Goal: Information Seeking & Learning: Learn about a topic

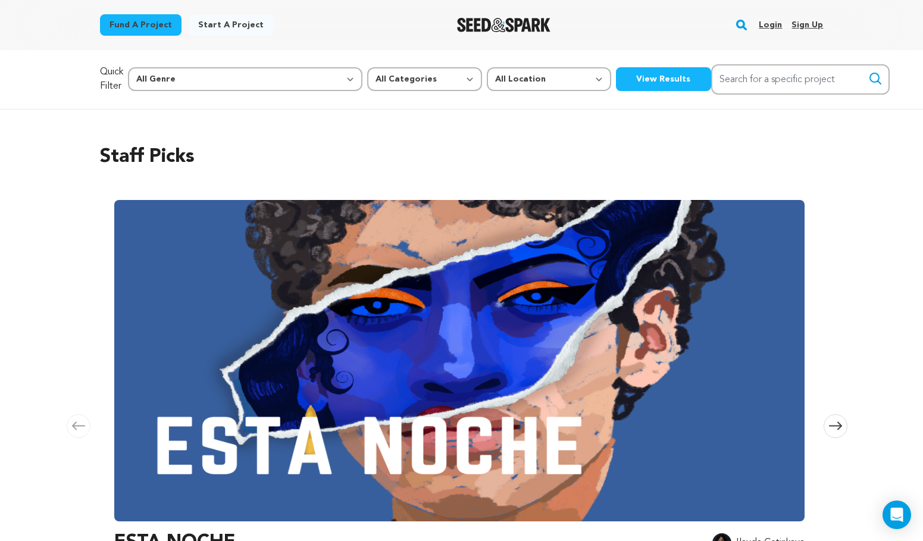
click at [776, 25] on link "Login" at bounding box center [769, 24] width 23 height 19
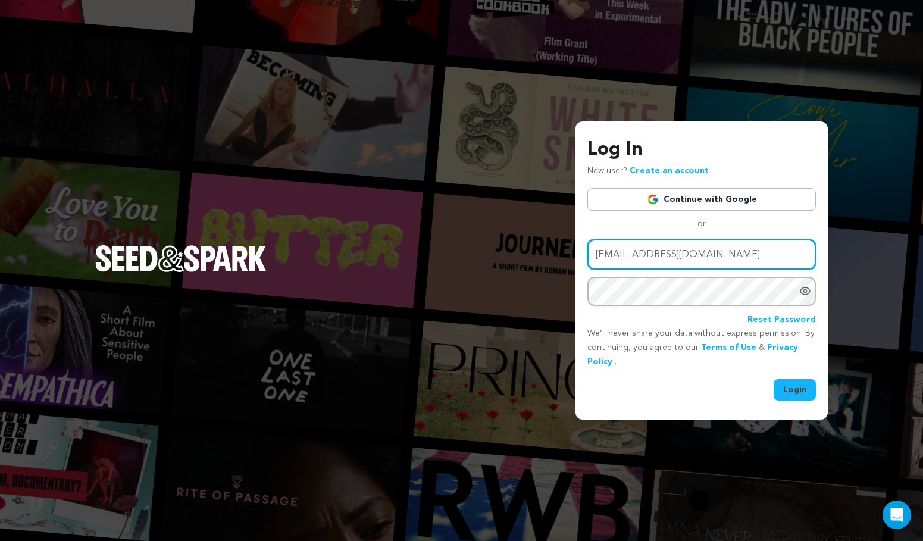
type input "ajk8832@nyu.edu"
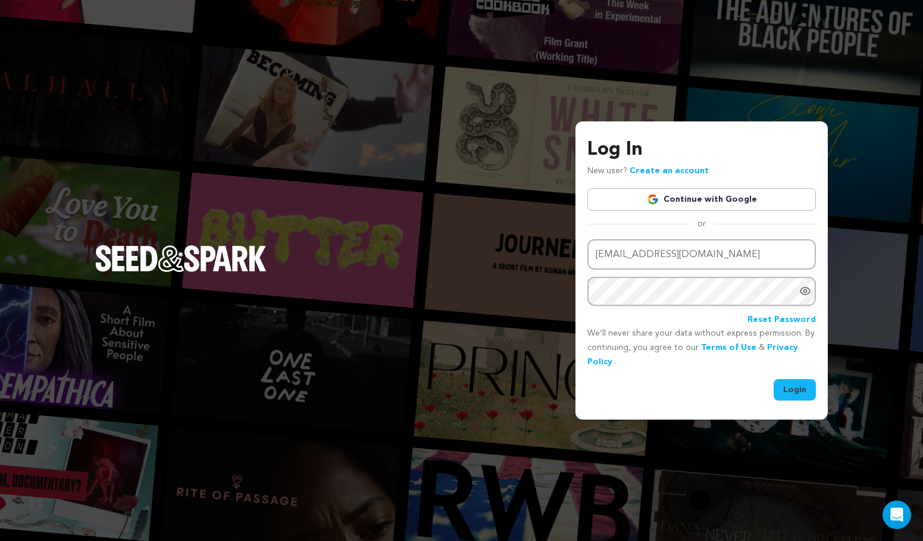
click at [799, 393] on button "Login" at bounding box center [794, 389] width 42 height 21
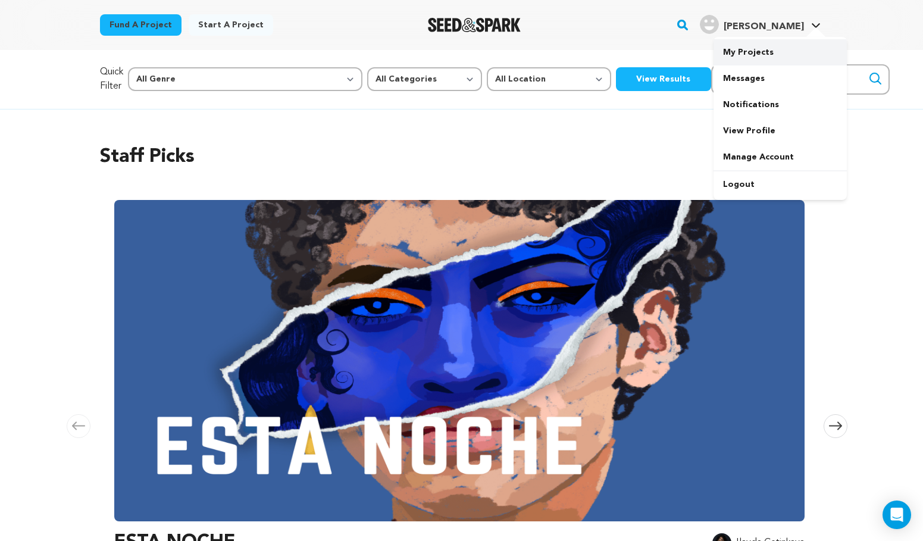
click at [757, 54] on link "My Projects" at bounding box center [779, 52] width 133 height 26
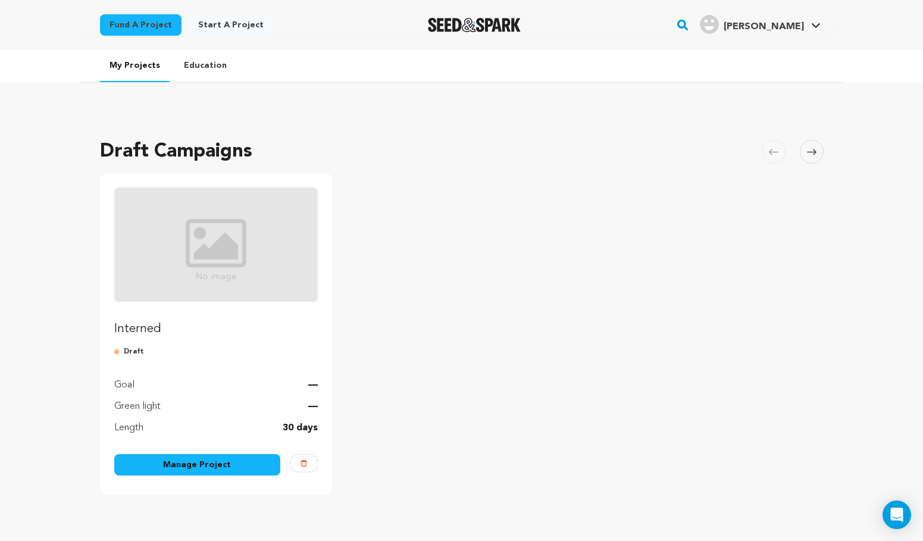
click at [203, 252] on img "Fund Interned" at bounding box center [216, 244] width 204 height 114
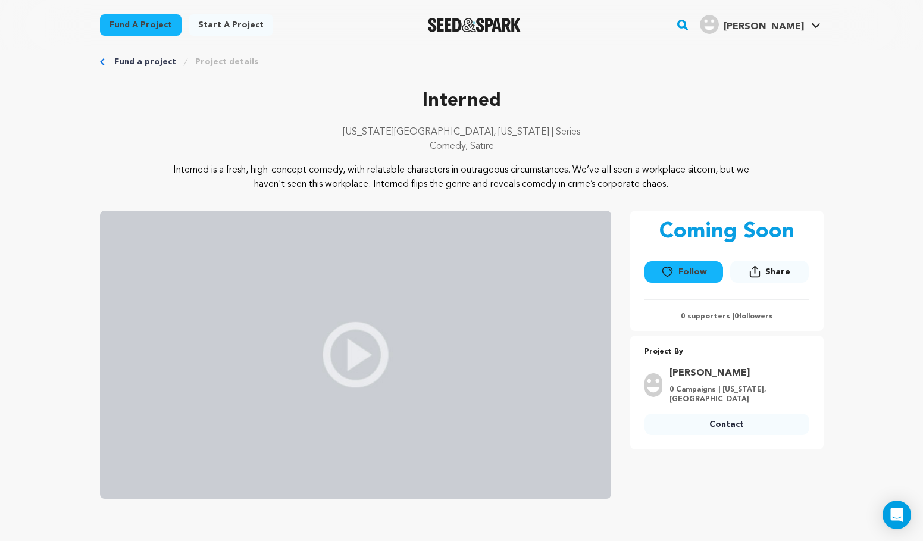
scroll to position [22, 0]
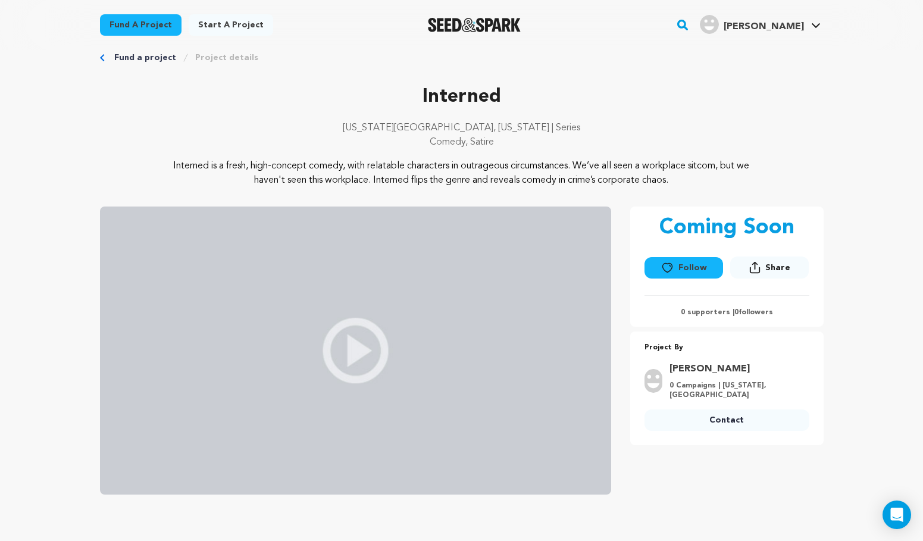
drag, startPoint x: 259, startPoint y: 166, endPoint x: 543, endPoint y: 197, distance: 285.4
click at [543, 197] on div "Interned New York City, New York | Series Comedy, Satire Interned is a fresh, h…" at bounding box center [461, 289] width 723 height 412
click at [314, 174] on p "Interned is a fresh, high-concept comedy, with relatable characters in outrageo…" at bounding box center [461, 173] width 579 height 29
drag, startPoint x: 333, startPoint y: 176, endPoint x: 291, endPoint y: 173, distance: 41.7
click at [291, 173] on p "Interned is a fresh, high-concept comedy, with relatable characters in outrageo…" at bounding box center [461, 173] width 579 height 29
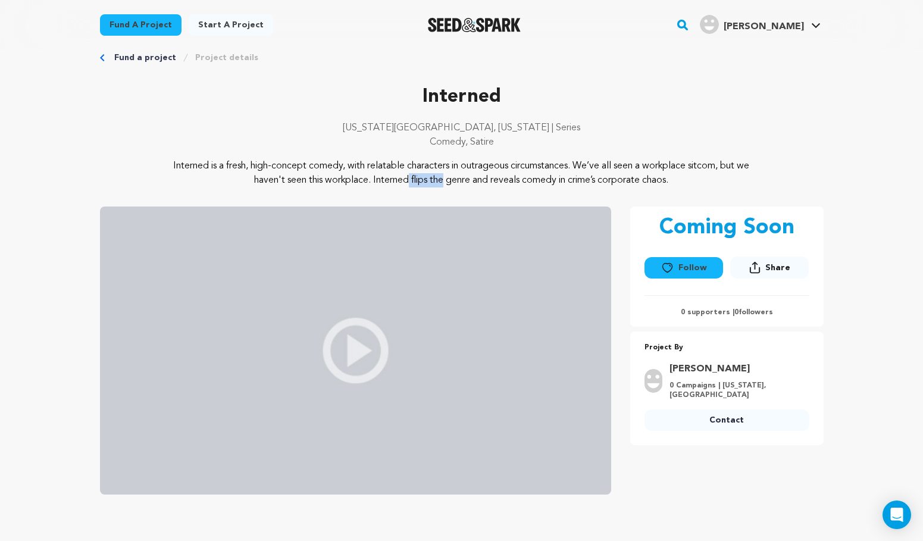
click at [291, 173] on p "Interned is a fresh, high-concept comedy, with relatable characters in outrageo…" at bounding box center [461, 173] width 579 height 29
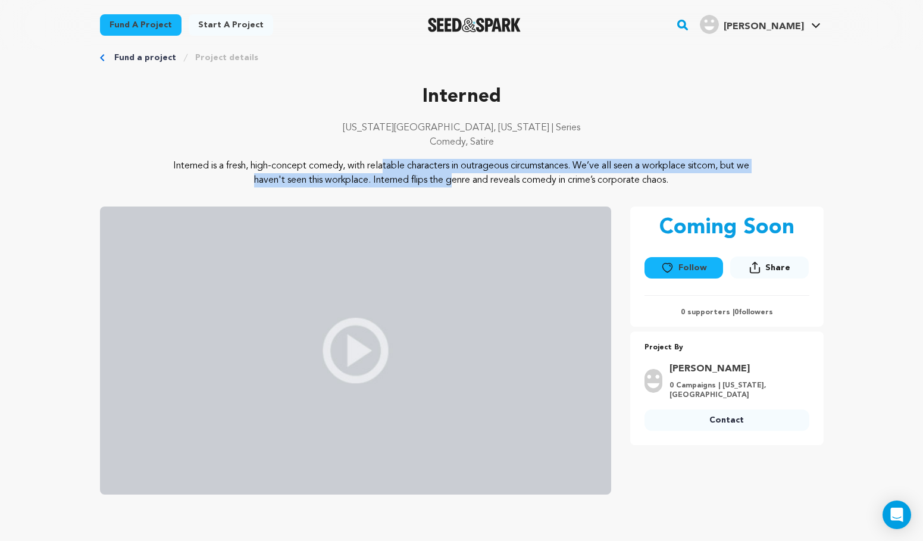
drag, startPoint x: 259, startPoint y: 165, endPoint x: 340, endPoint y: 172, distance: 81.8
click at [340, 172] on p "Interned is a fresh, high-concept comedy, with relatable characters in outrageo…" at bounding box center [461, 173] width 579 height 29
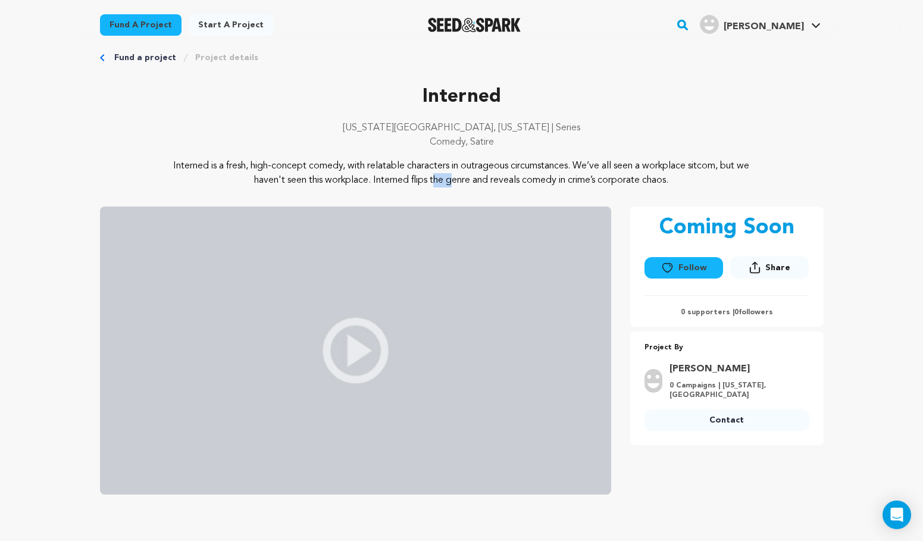
drag, startPoint x: 324, startPoint y: 181, endPoint x: 340, endPoint y: 181, distance: 16.1
click at [340, 181] on p "Interned is a fresh, high-concept comedy, with relatable characters in outrageo…" at bounding box center [461, 173] width 579 height 29
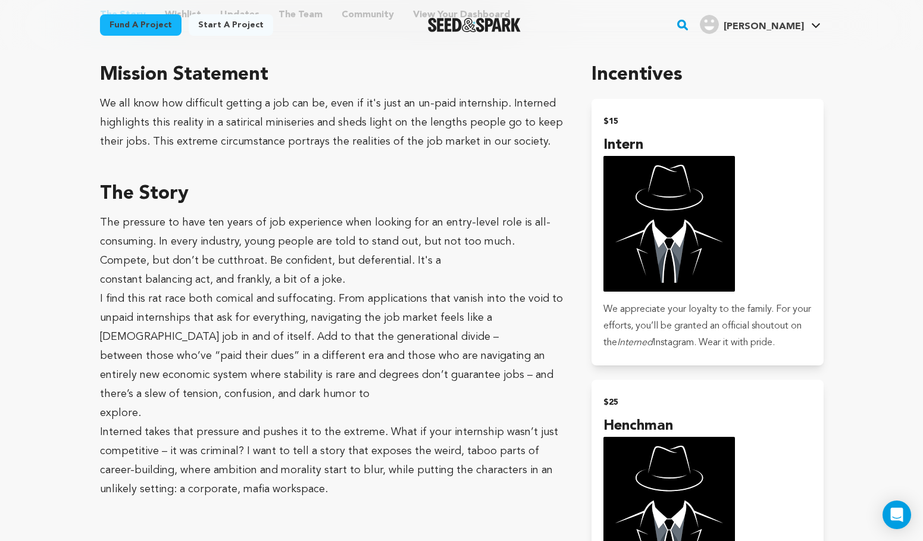
scroll to position [644, 0]
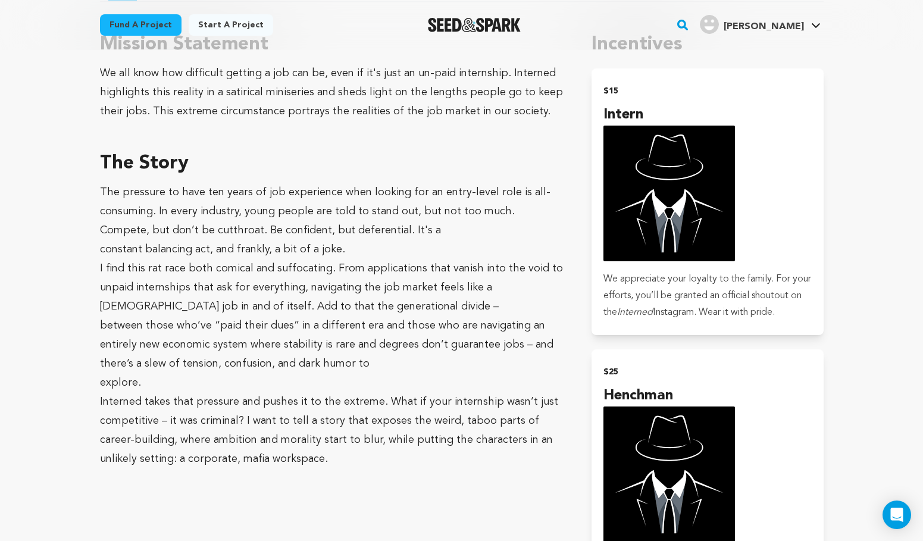
click at [252, 245] on p "constant balancing act, and frankly, a bit of a joke." at bounding box center [331, 249] width 463 height 19
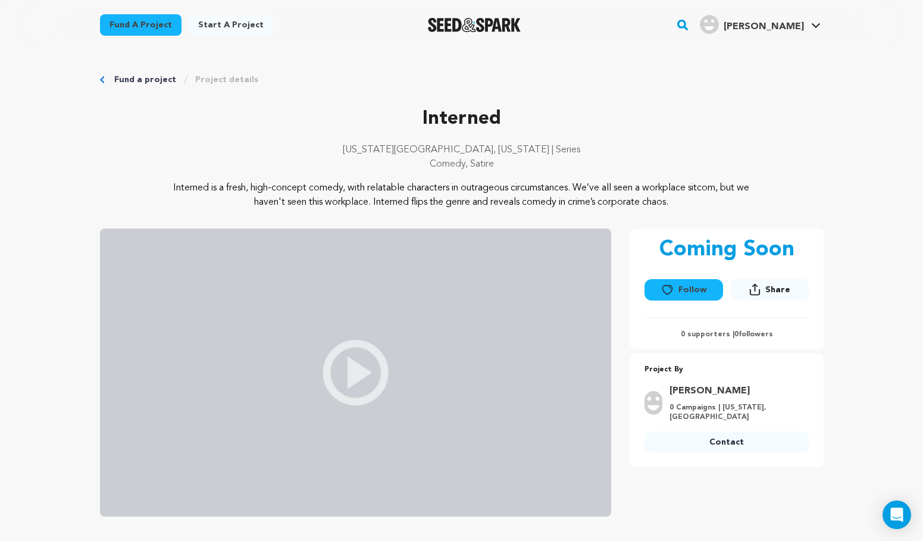
scroll to position [0, 0]
click at [212, 81] on link "Project details" at bounding box center [226, 80] width 63 height 12
click at [208, 81] on link "Project details" at bounding box center [226, 80] width 63 height 12
click at [205, 83] on link "Project details" at bounding box center [226, 80] width 63 height 12
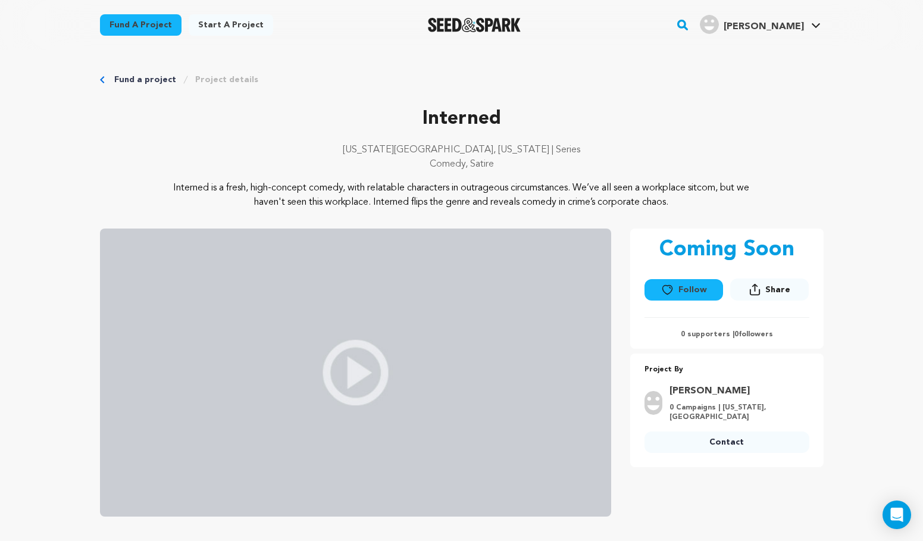
click at [205, 83] on link "Project details" at bounding box center [226, 80] width 63 height 12
click at [202, 80] on link "Project details" at bounding box center [226, 80] width 63 height 12
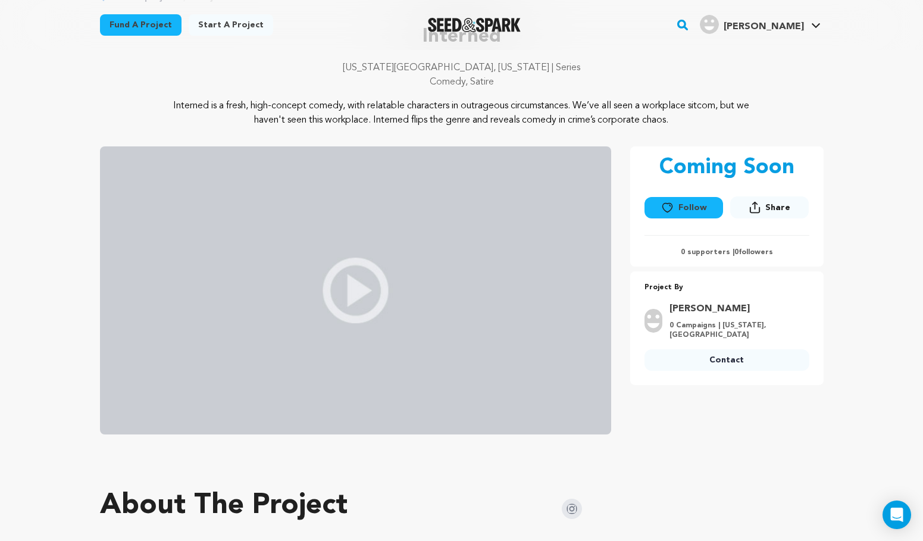
scroll to position [85, 0]
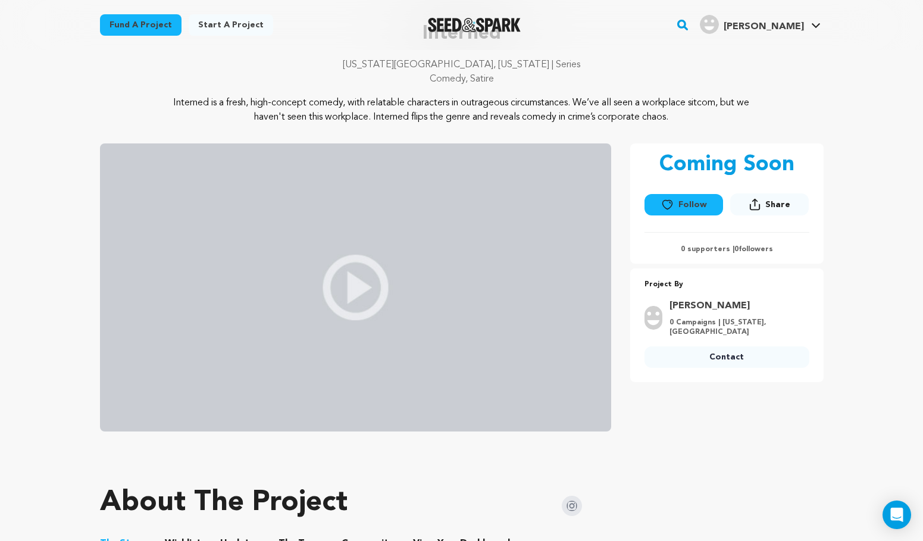
click at [698, 311] on link "Drew Andrade" at bounding box center [735, 306] width 133 height 14
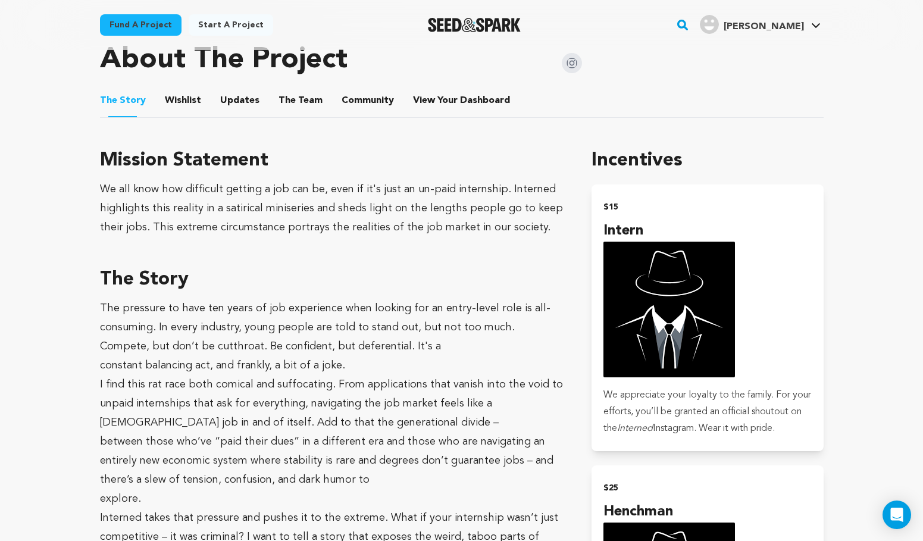
scroll to position [535, 0]
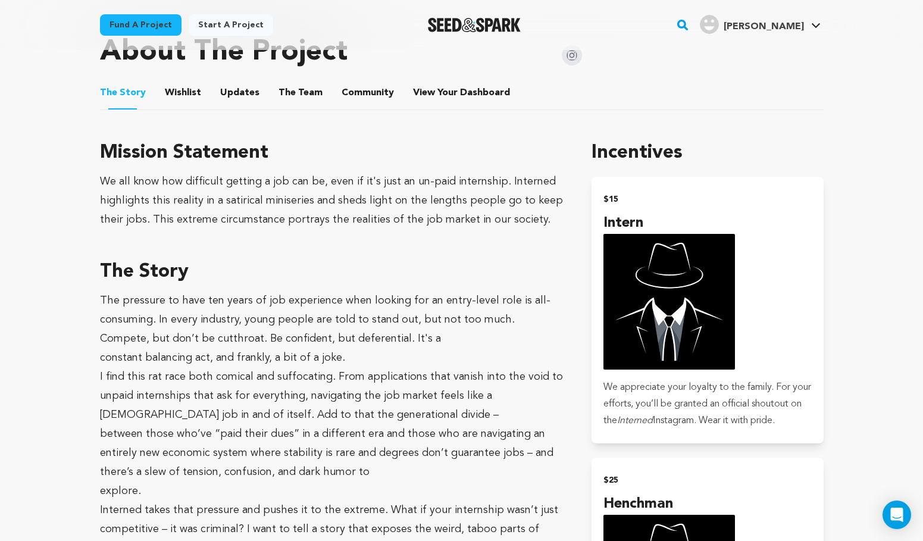
click at [178, 85] on button "Wishlist" at bounding box center [182, 95] width 29 height 29
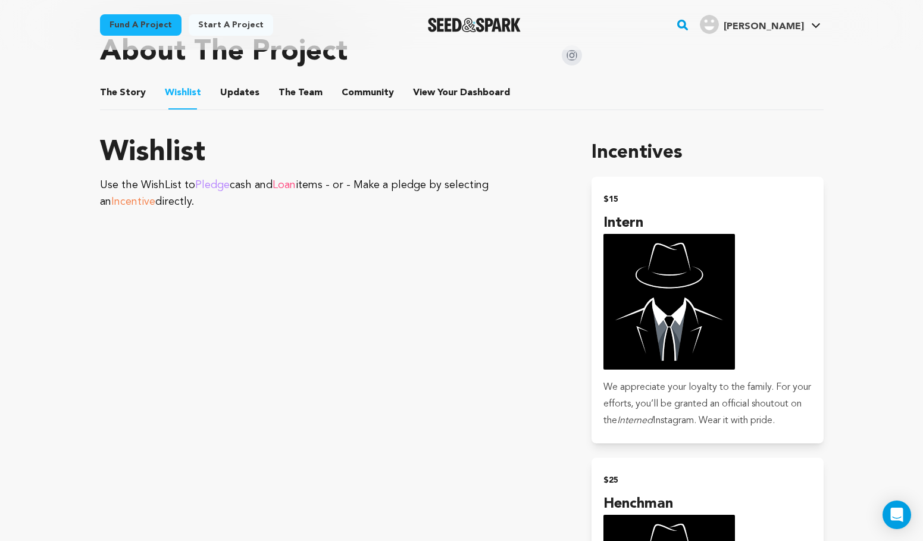
click at [232, 96] on button "Updates" at bounding box center [239, 95] width 29 height 29
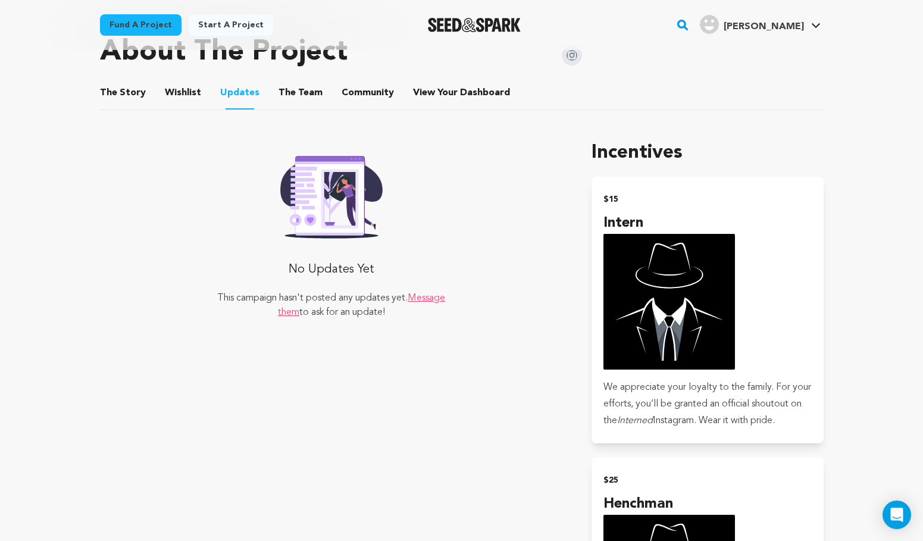
click at [286, 94] on button "The Team" at bounding box center [300, 95] width 29 height 29
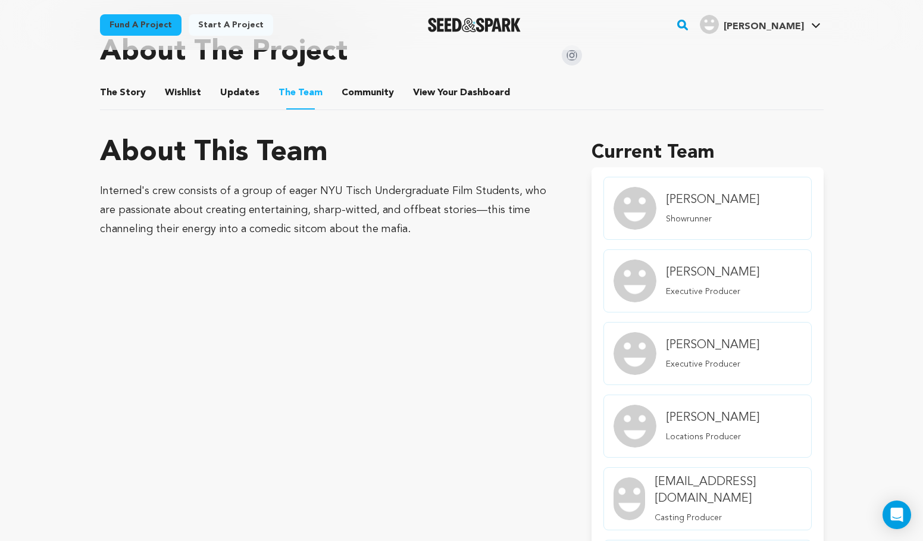
click at [359, 86] on button "Community" at bounding box center [367, 95] width 29 height 29
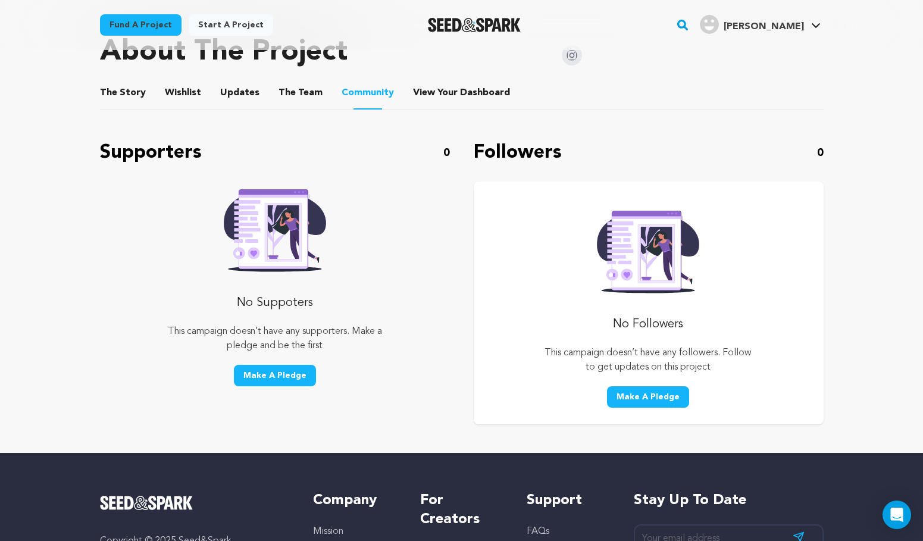
click at [429, 89] on button "View Your Dashboard" at bounding box center [427, 95] width 29 height 29
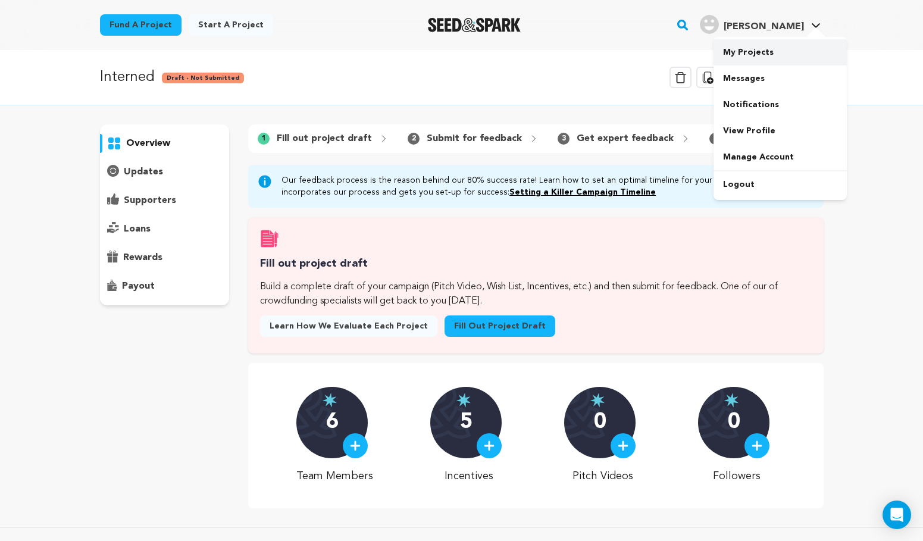
click at [756, 56] on link "My Projects" at bounding box center [779, 52] width 133 height 26
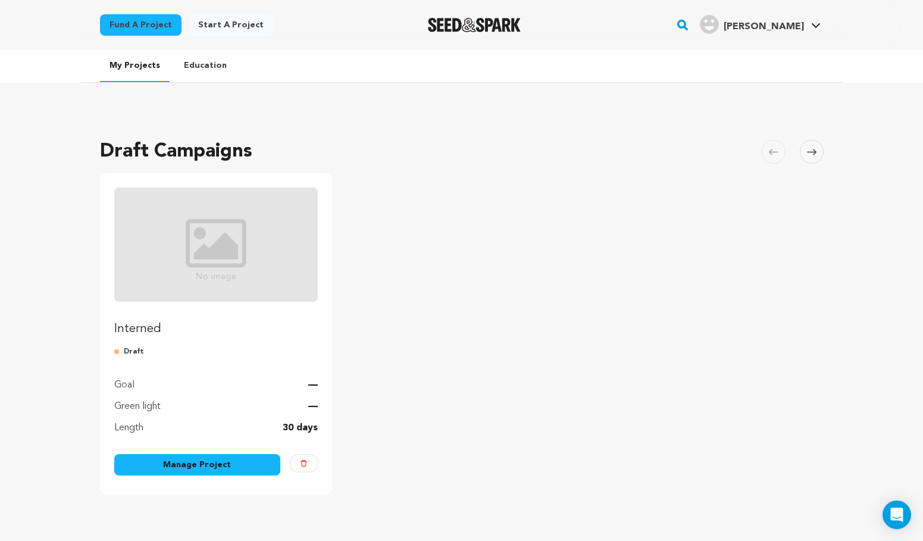
click at [224, 469] on link "Manage Project" at bounding box center [197, 464] width 167 height 21
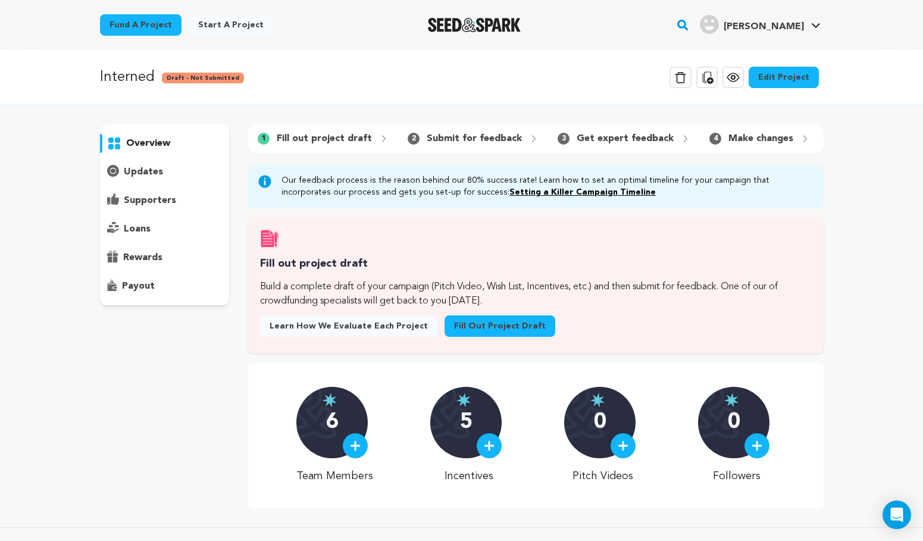
click at [144, 168] on p "updates" at bounding box center [143, 172] width 39 height 14
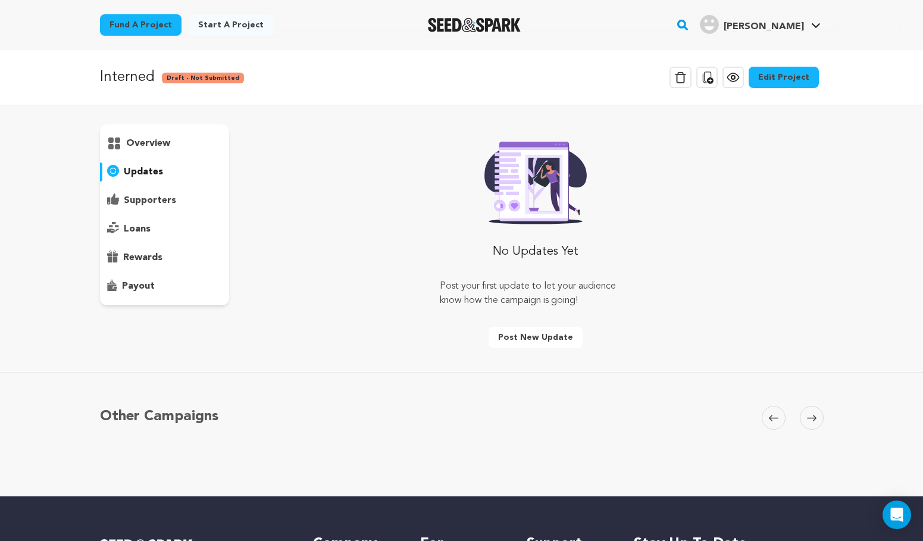
click at [148, 148] on p "overview" at bounding box center [148, 143] width 44 height 14
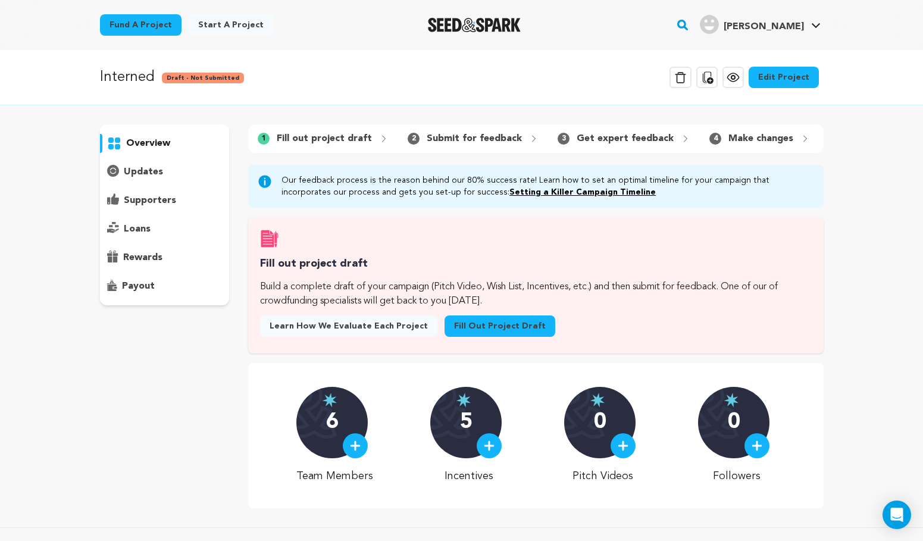
click at [144, 233] on p "loans" at bounding box center [137, 229] width 27 height 14
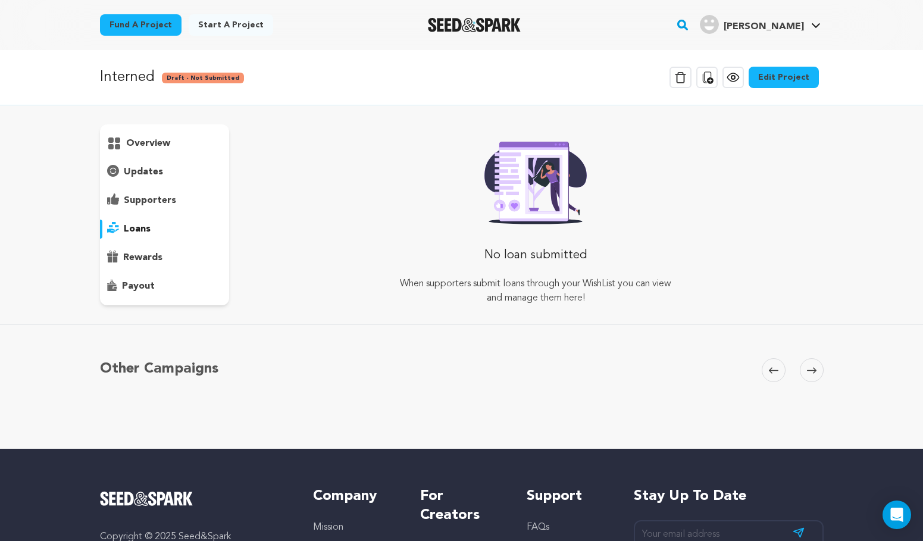
click at [148, 148] on p "overview" at bounding box center [148, 143] width 44 height 14
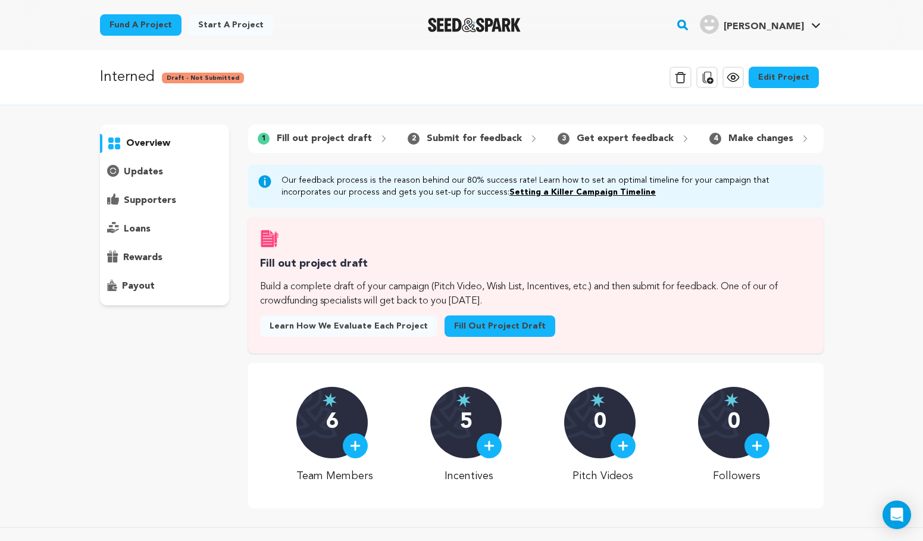
click at [465, 138] on p "Submit for feedback" at bounding box center [474, 138] width 95 height 14
click at [417, 139] on div "2 Submit for feedback" at bounding box center [473, 138] width 150 height 19
click at [180, 178] on div "updates" at bounding box center [165, 171] width 130 height 19
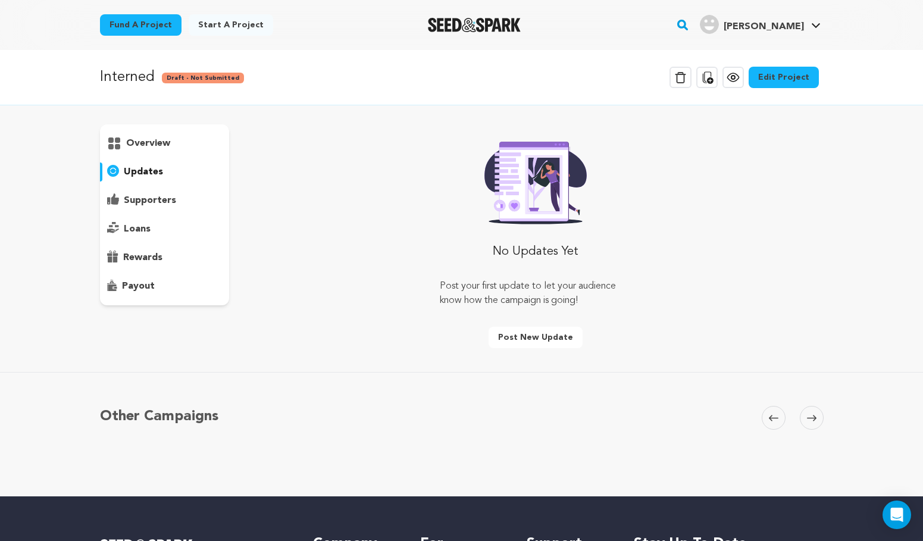
click at [173, 189] on div "overview" at bounding box center [165, 214] width 130 height 181
click at [152, 202] on p "supporters" at bounding box center [150, 200] width 52 height 14
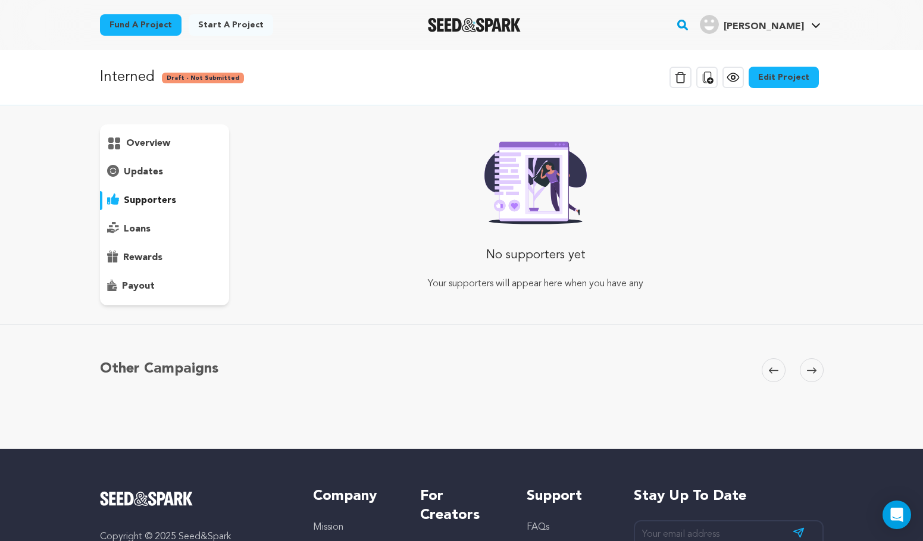
click at [137, 227] on p "loans" at bounding box center [137, 229] width 27 height 14
click at [140, 257] on p "rewards" at bounding box center [142, 257] width 39 height 14
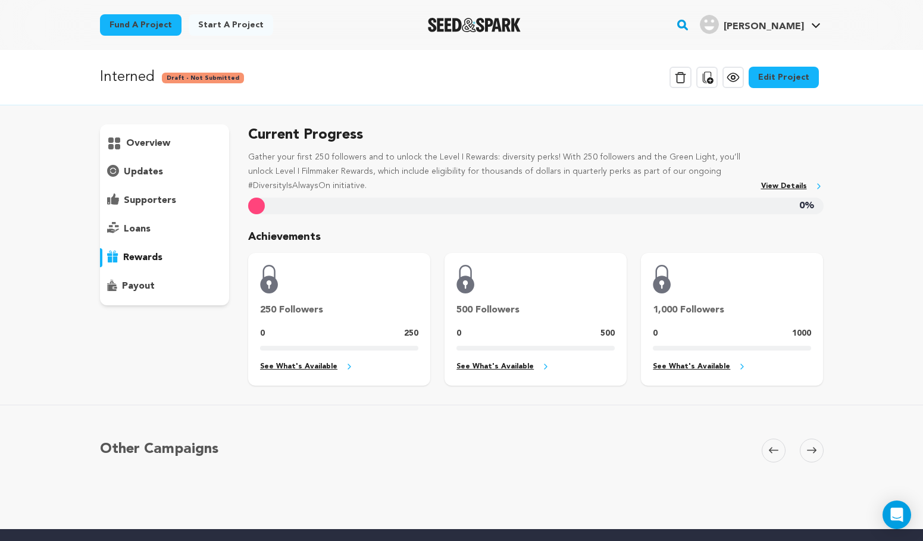
click at [156, 144] on p "overview" at bounding box center [148, 143] width 44 height 14
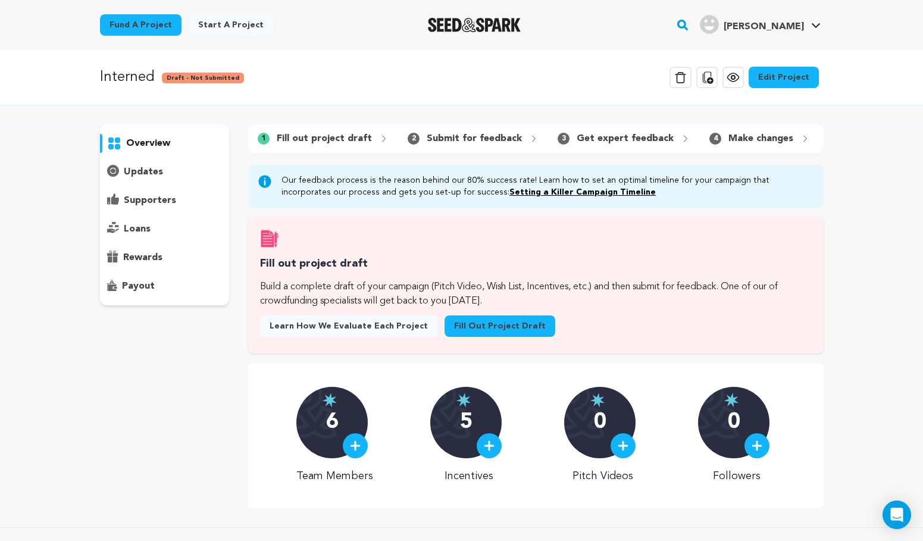
click at [769, 68] on link "Edit Project" at bounding box center [783, 77] width 70 height 21
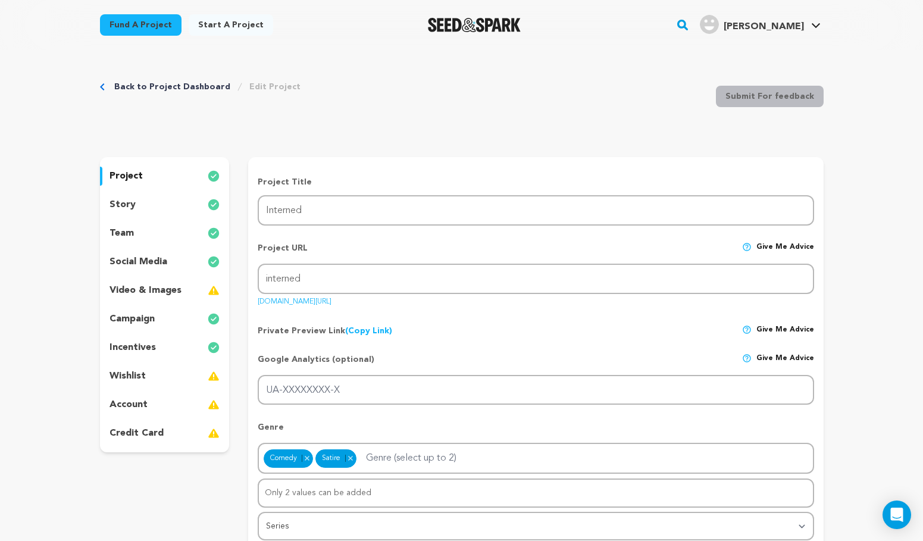
click at [173, 187] on div "project story team social media video & images campaign incentives wishlist acc…" at bounding box center [165, 304] width 130 height 295
click at [143, 177] on div "project" at bounding box center [165, 176] width 130 height 19
click at [136, 177] on p "project" at bounding box center [125, 176] width 33 height 14
click at [122, 205] on p "story" at bounding box center [122, 205] width 26 height 14
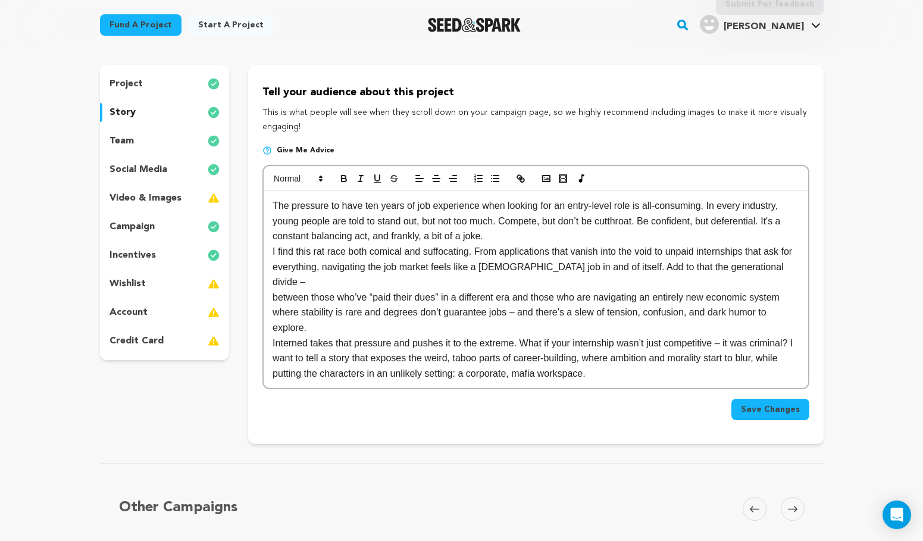
scroll to position [88, 0]
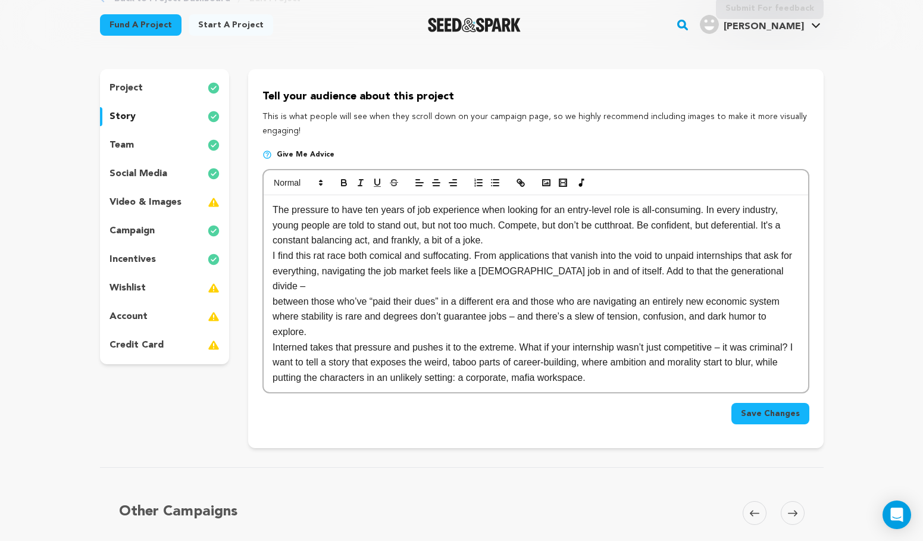
click at [137, 149] on div "team" at bounding box center [165, 145] width 130 height 19
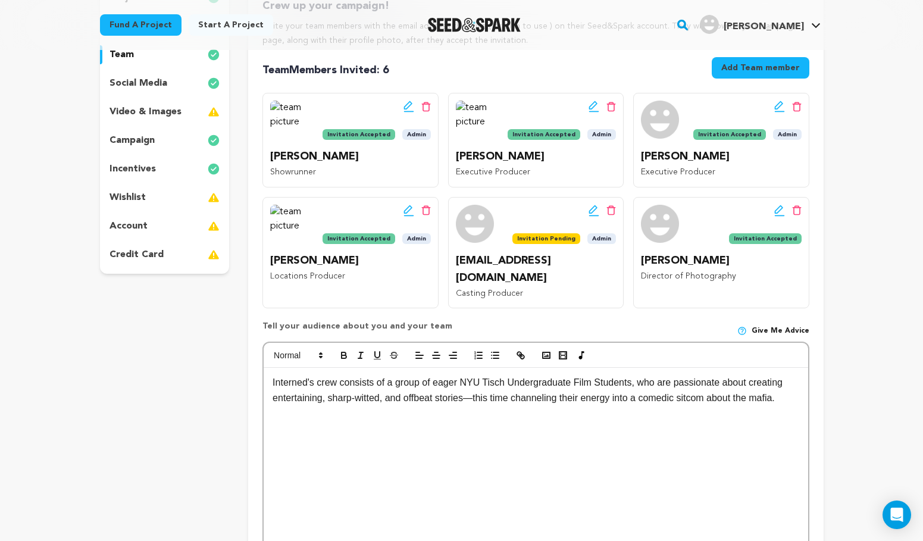
scroll to position [188, 0]
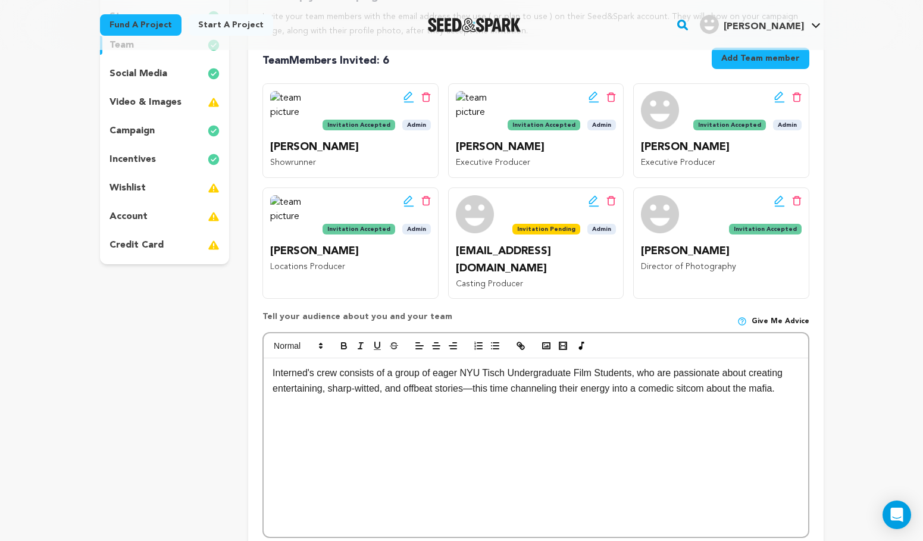
click at [340, 365] on p "Interned's crew consists of a group of eager NYU Tisch Undergraduate Film Stude…" at bounding box center [535, 380] width 526 height 30
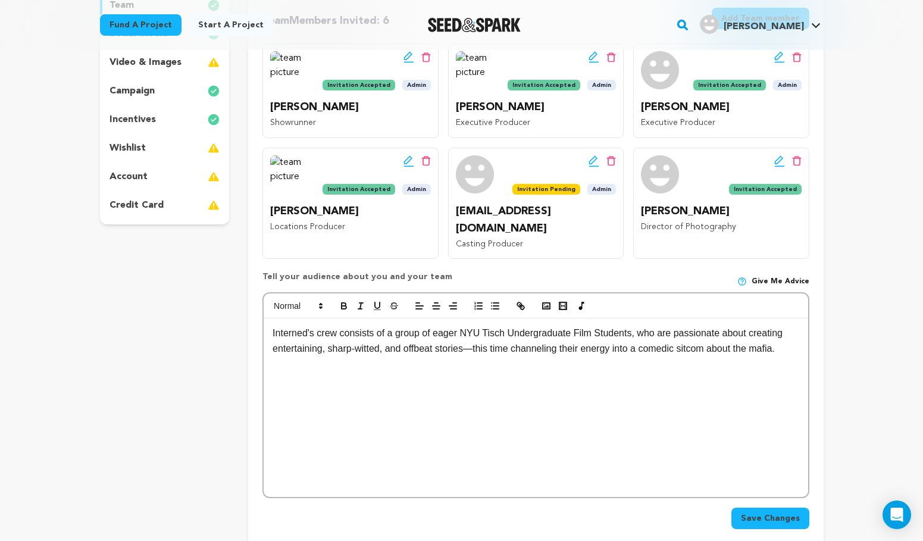
scroll to position [233, 0]
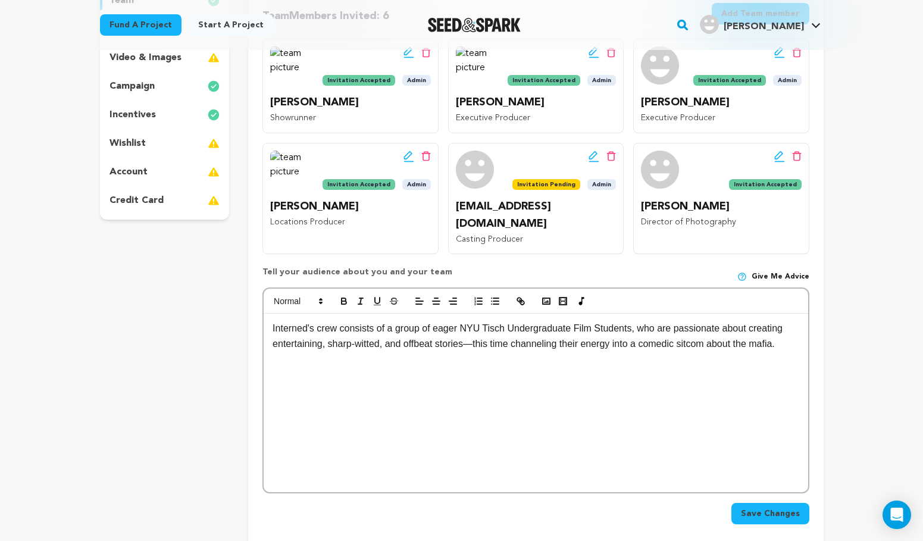
click at [290, 332] on div "Interned's crew consists of a group of eager NYU Tisch Undergraduate Film Stude…" at bounding box center [536, 403] width 544 height 178
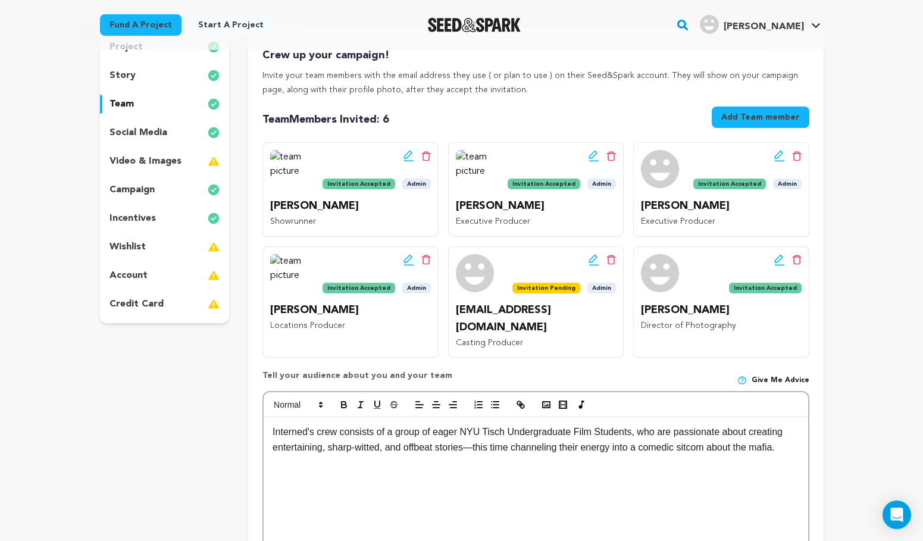
scroll to position [126, 0]
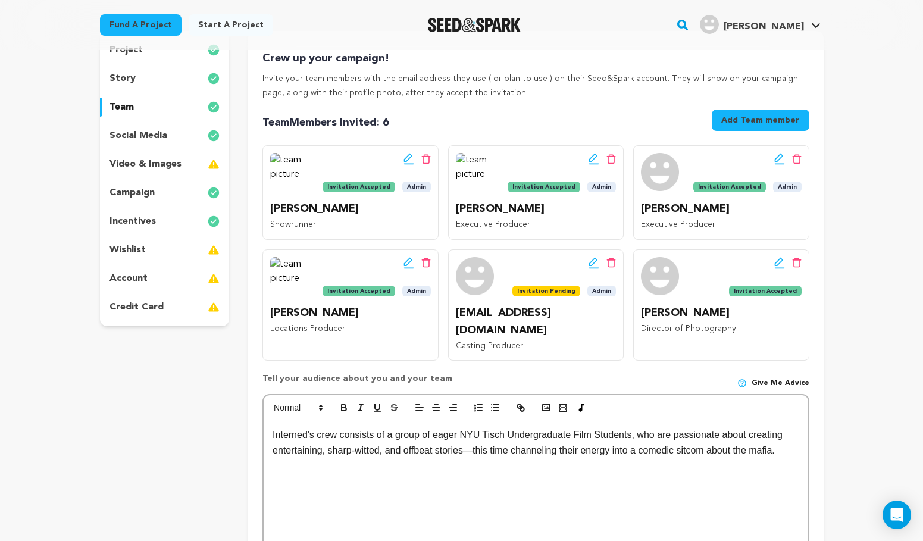
click at [157, 130] on p "social media" at bounding box center [138, 135] width 58 height 14
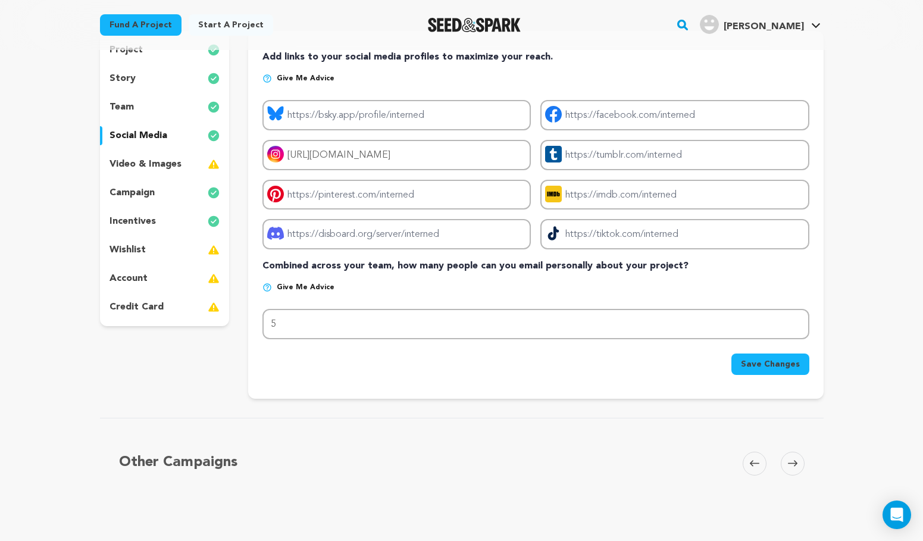
click at [138, 165] on p "video & images" at bounding box center [145, 164] width 72 height 14
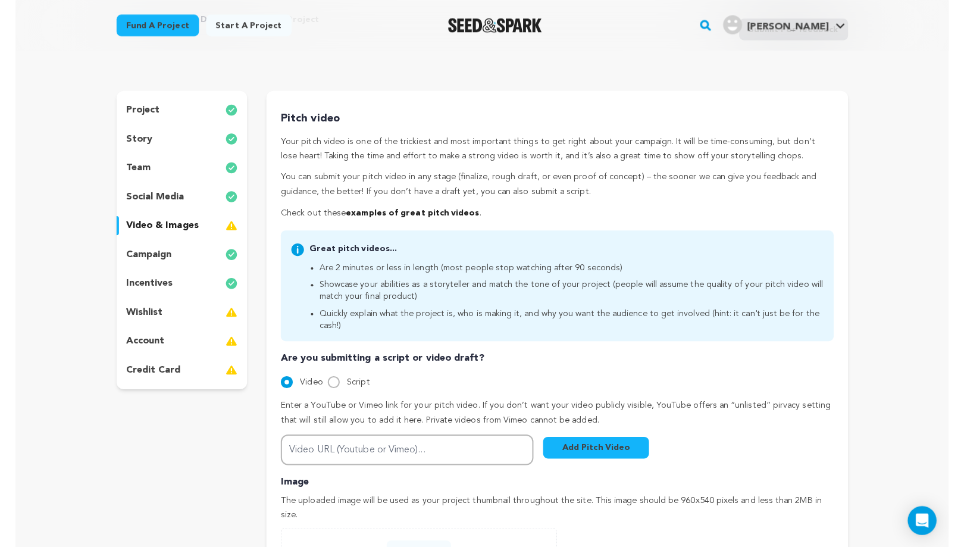
scroll to position [71, 0]
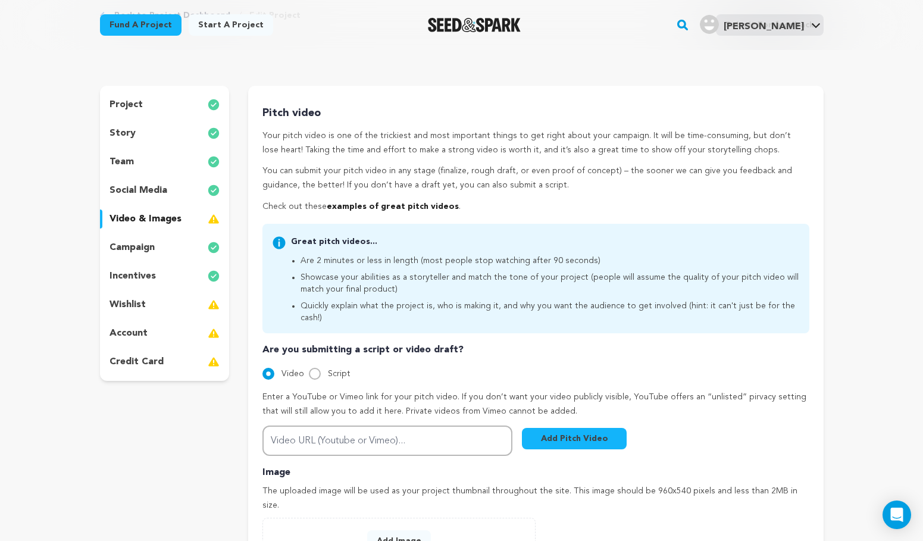
click at [136, 284] on div "incentives" at bounding box center [165, 276] width 130 height 19
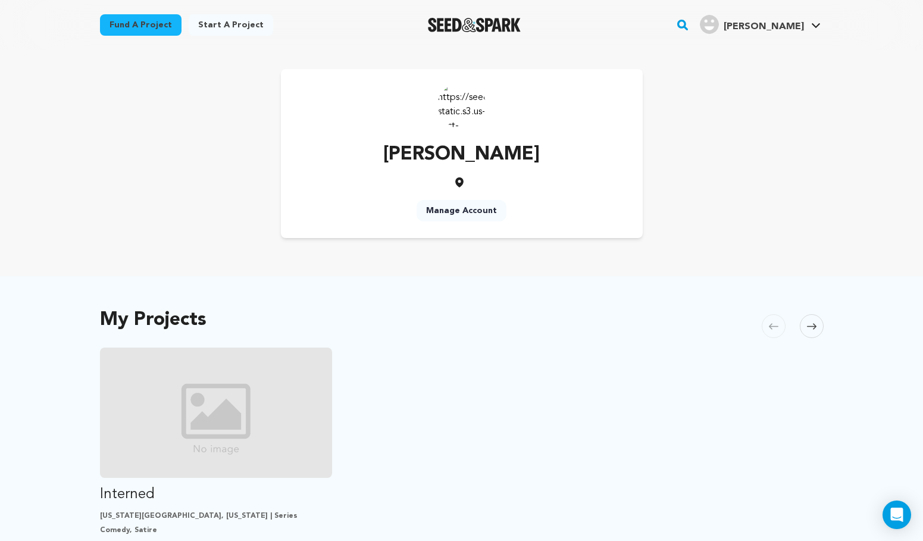
click at [689, 22] on rect "button" at bounding box center [682, 25] width 14 height 14
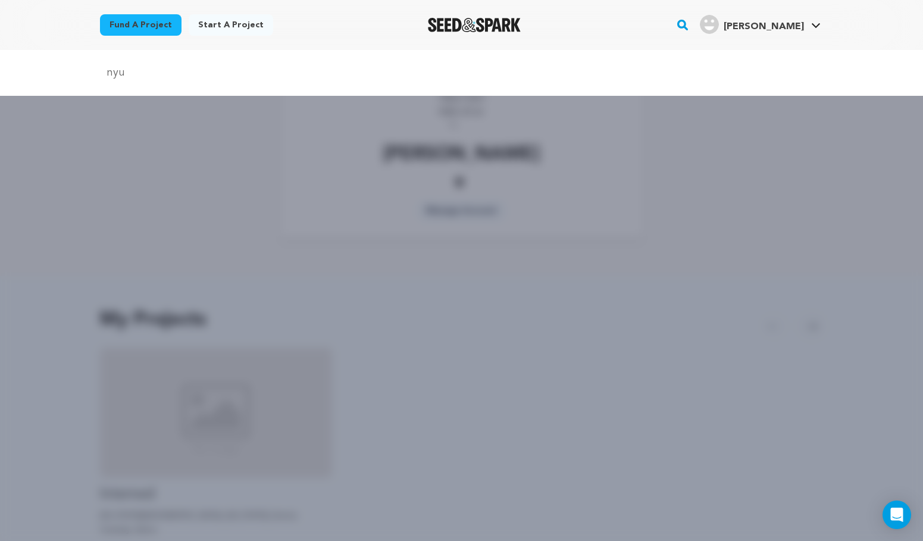
type input "nyu"
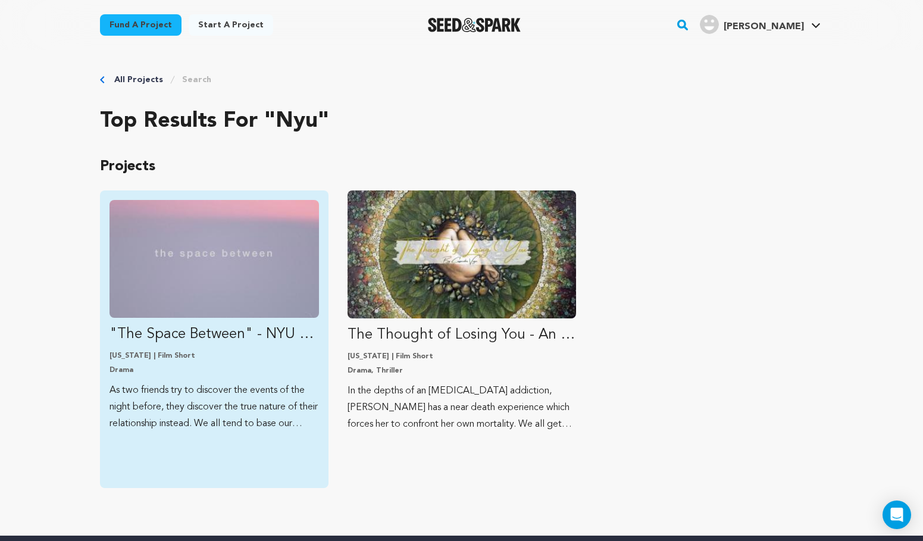
click at [249, 271] on img "Fund &quot;The Space Between&quot; - NYU Thesis Film, by Nadia Fortini" at bounding box center [213, 259] width 209 height 118
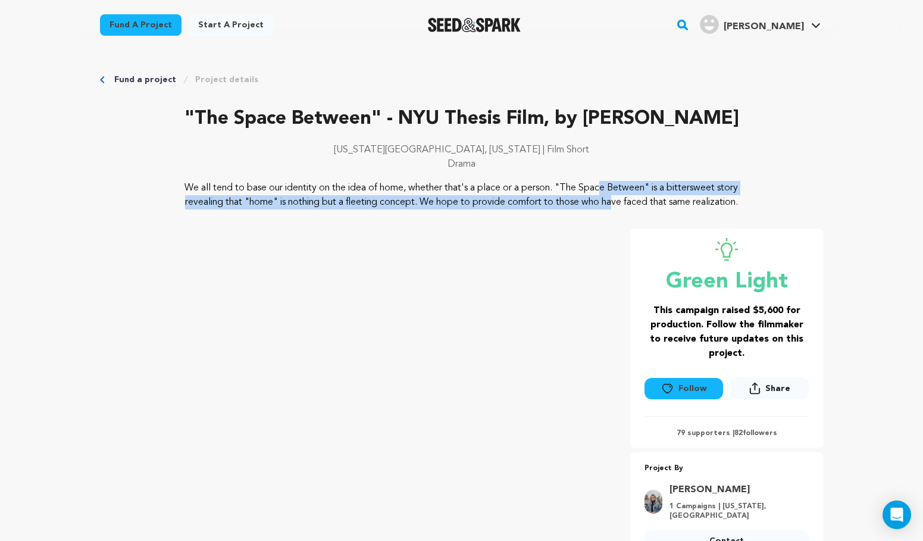
drag, startPoint x: 484, startPoint y: 195, endPoint x: 477, endPoint y: 189, distance: 8.9
click at [477, 189] on p "We all tend to base our identity on the idea of home, whether that's a place or…" at bounding box center [461, 195] width 579 height 29
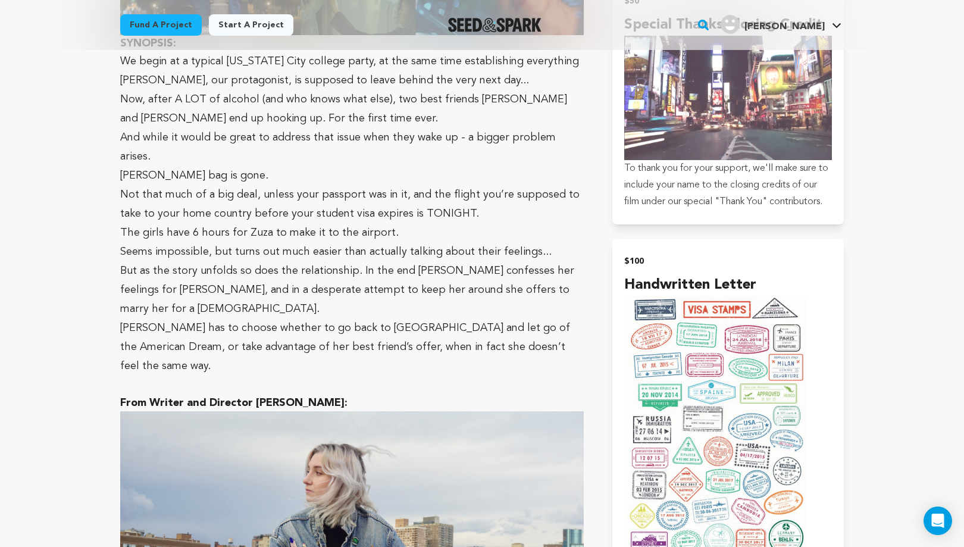
scroll to position [1486, 0]
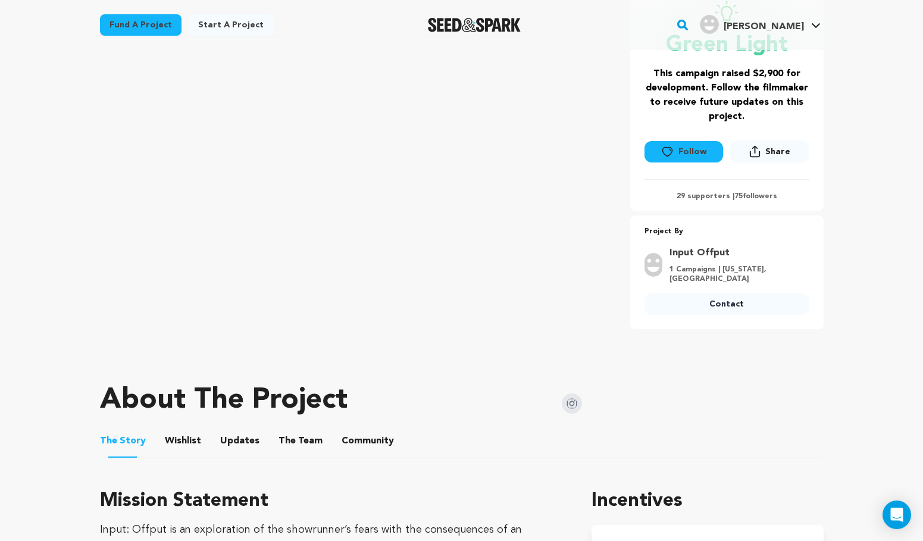
scroll to position [299, 0]
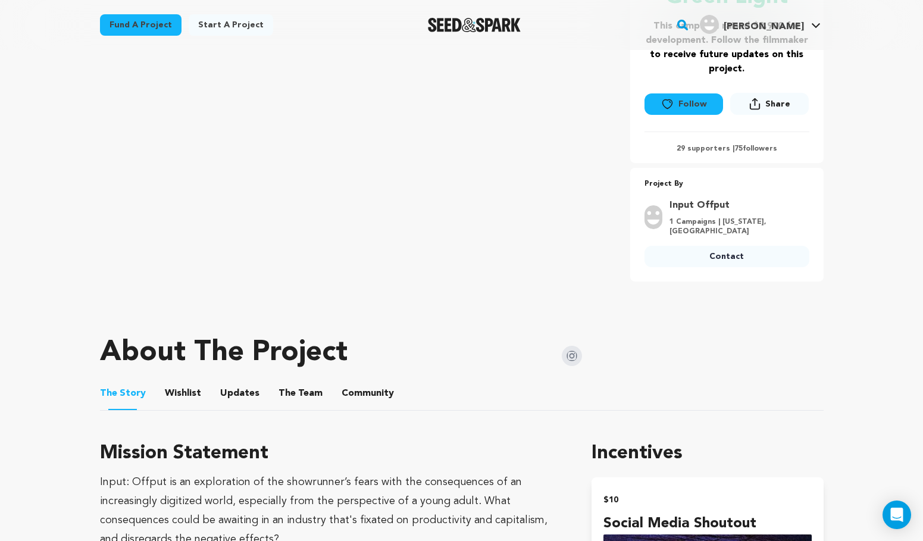
click at [183, 390] on button "Wishlist" at bounding box center [182, 395] width 29 height 29
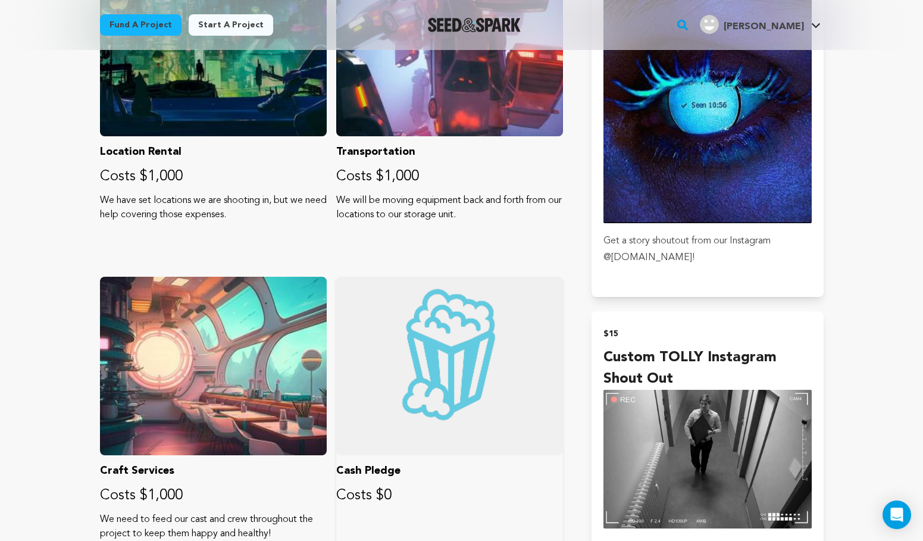
scroll to position [852, 0]
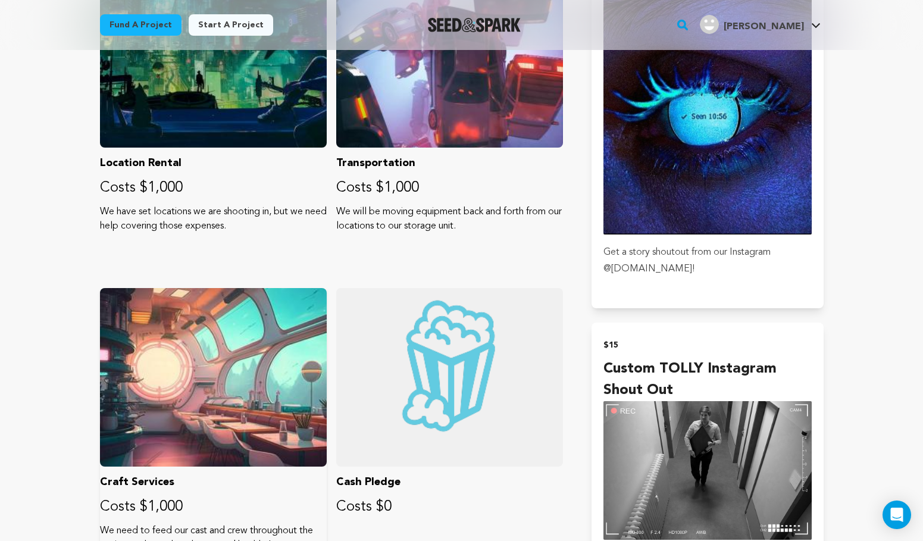
click at [274, 324] on div at bounding box center [213, 377] width 227 height 178
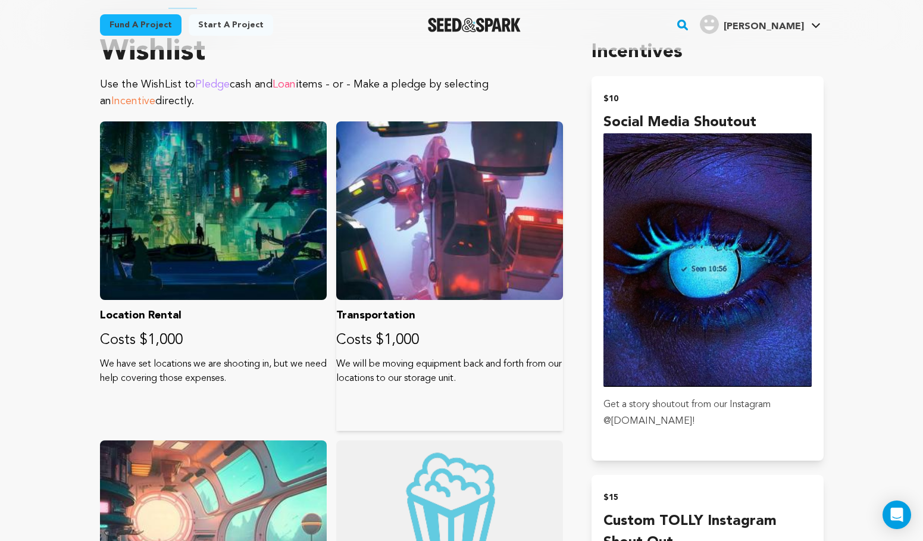
scroll to position [672, 0]
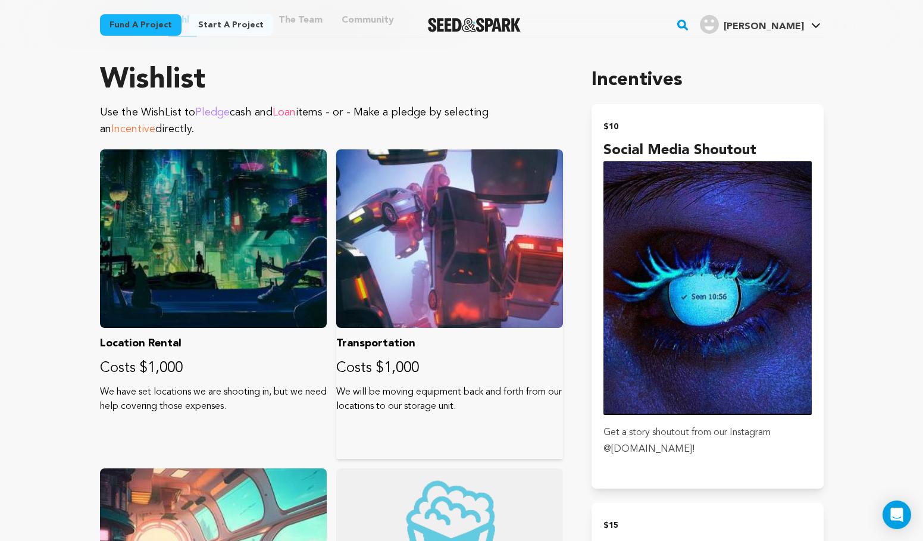
click at [420, 236] on div at bounding box center [449, 238] width 227 height 178
click at [276, 251] on div at bounding box center [213, 238] width 227 height 178
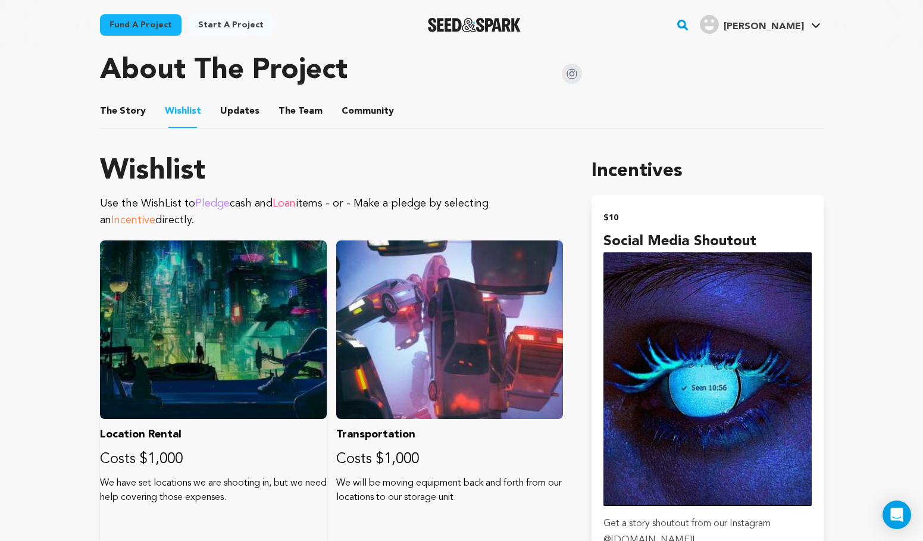
scroll to position [578, 0]
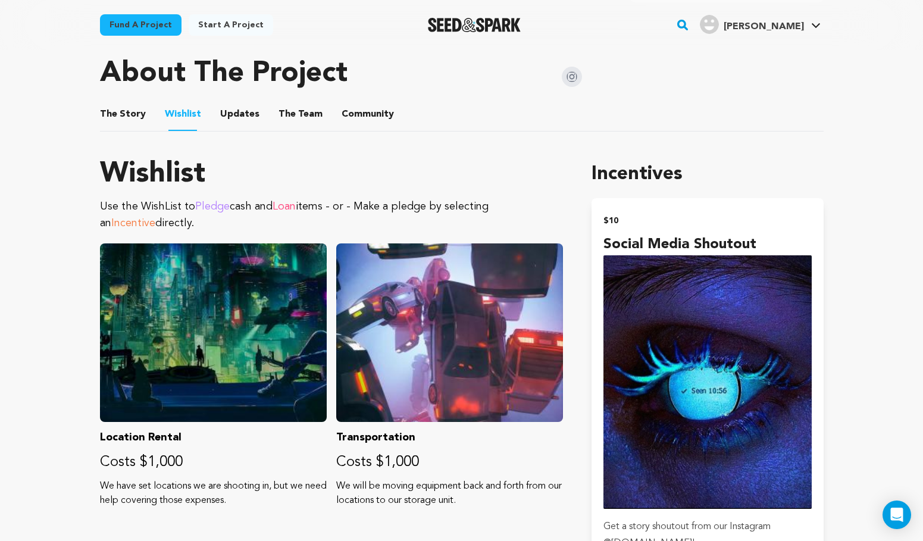
click at [237, 118] on button "Updates" at bounding box center [239, 116] width 29 height 29
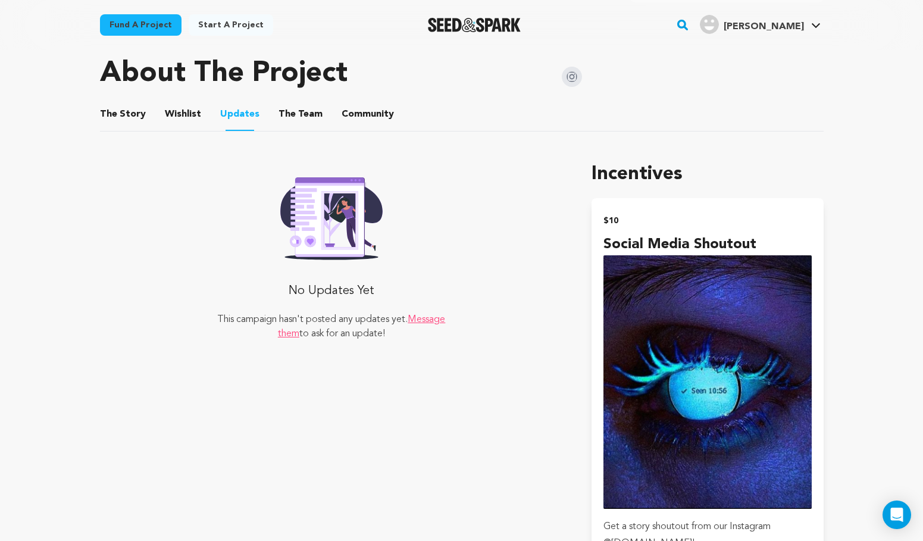
click at [294, 118] on button "The Team" at bounding box center [300, 116] width 29 height 29
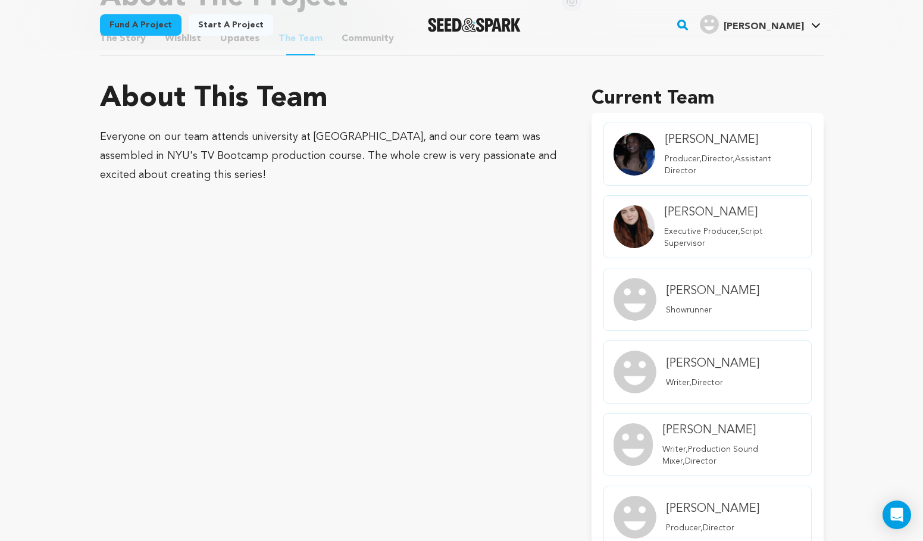
scroll to position [371, 0]
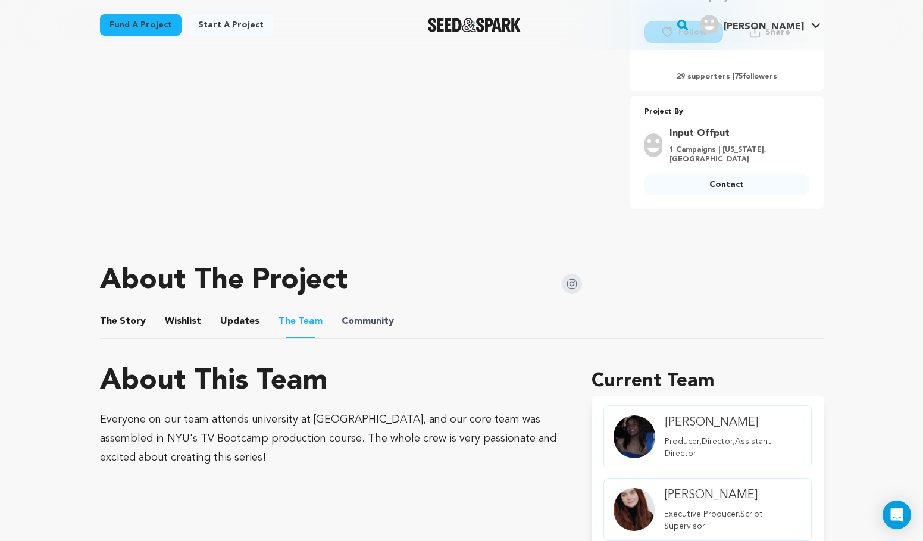
click at [344, 321] on span "Community" at bounding box center [367, 321] width 52 height 14
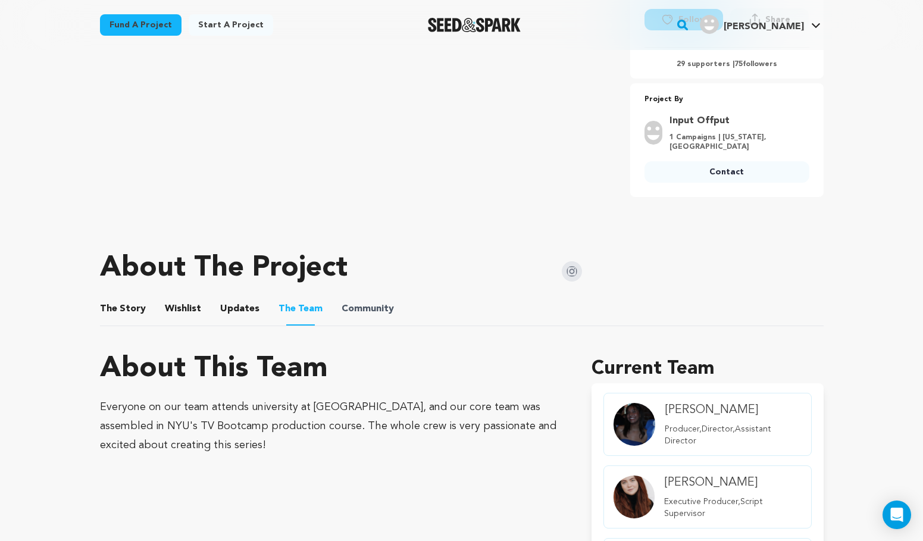
scroll to position [384, 0]
click at [354, 301] on button "Community" at bounding box center [367, 310] width 29 height 29
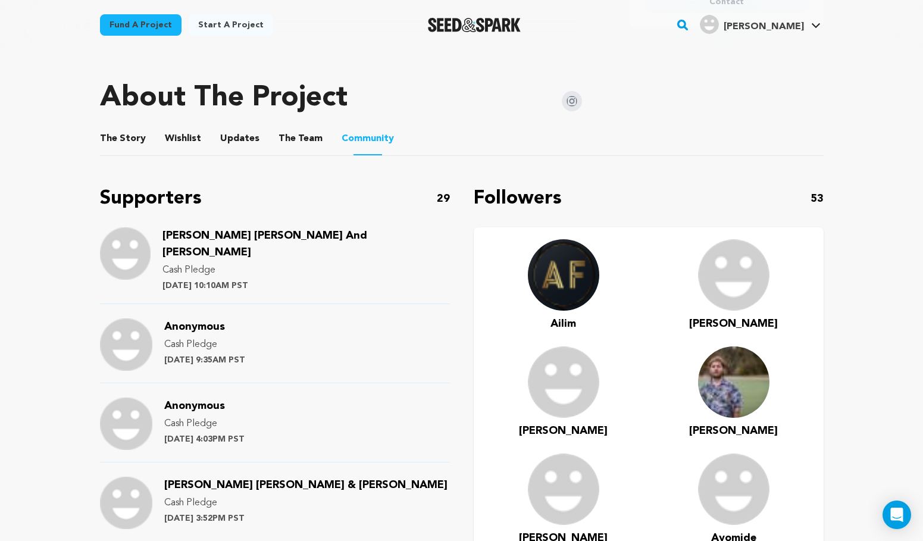
scroll to position [488, 0]
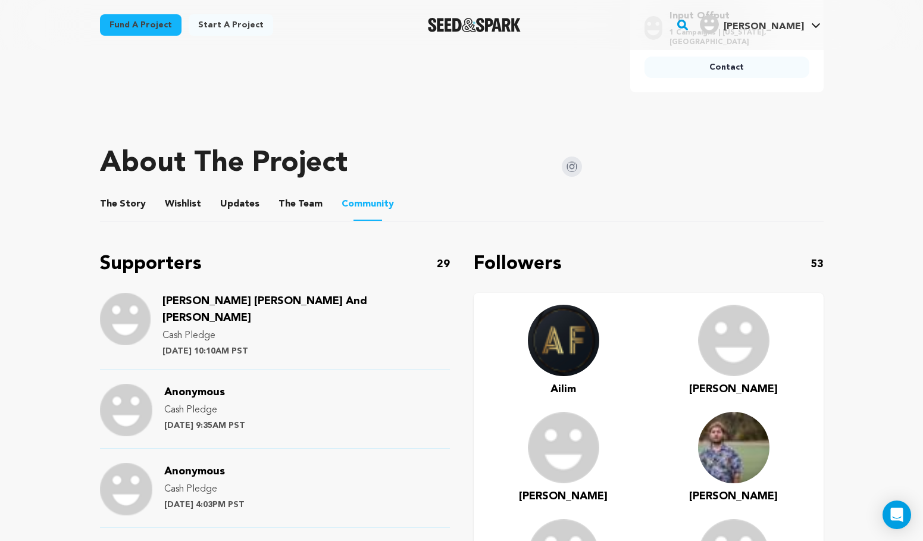
click at [122, 196] on button "The Story" at bounding box center [122, 206] width 29 height 29
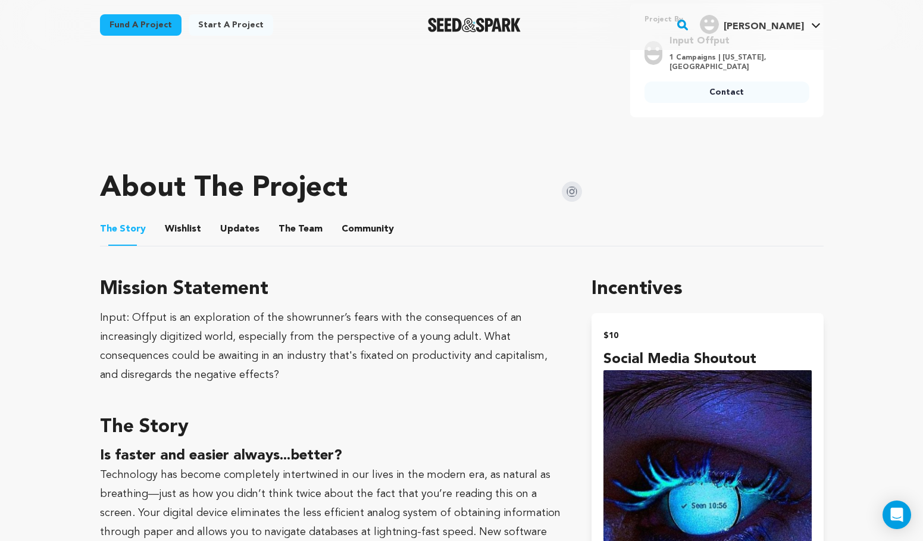
scroll to position [418, 0]
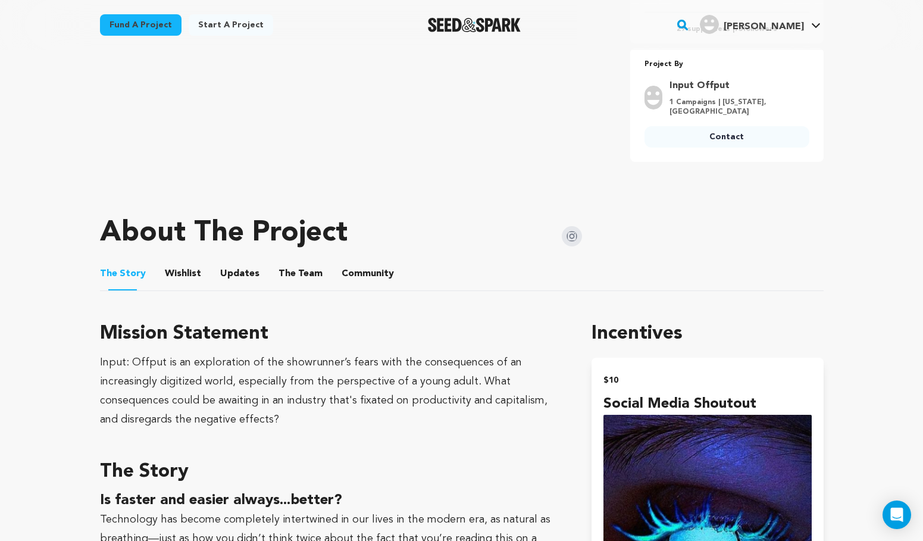
click at [188, 274] on button "Wishlist" at bounding box center [182, 276] width 29 height 29
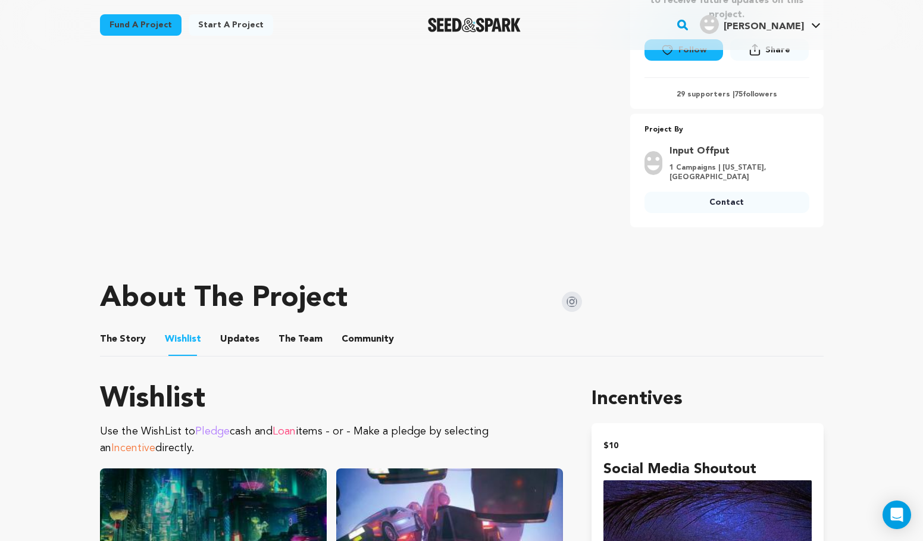
scroll to position [338, 0]
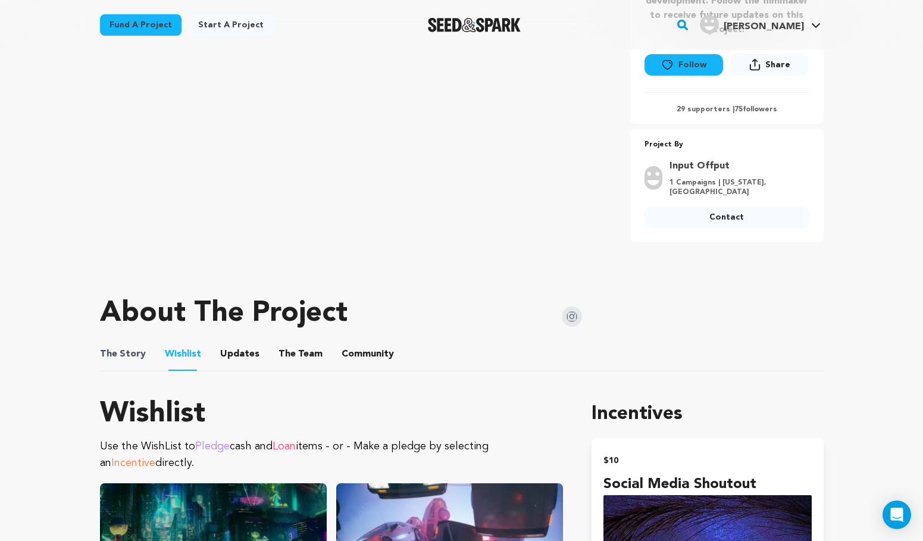
click at [136, 357] on span "The Story" at bounding box center [123, 354] width 46 height 14
click at [121, 352] on button "The Story" at bounding box center [122, 356] width 29 height 29
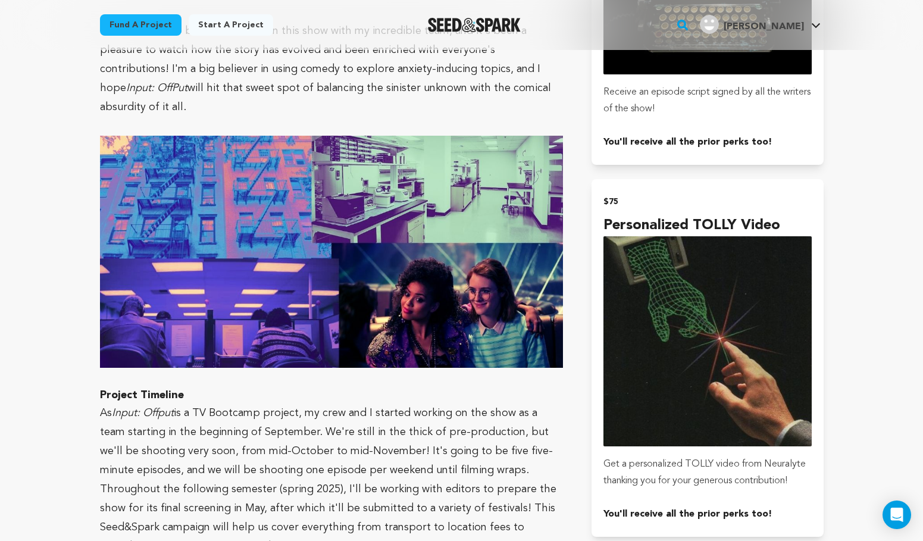
scroll to position [2534, 0]
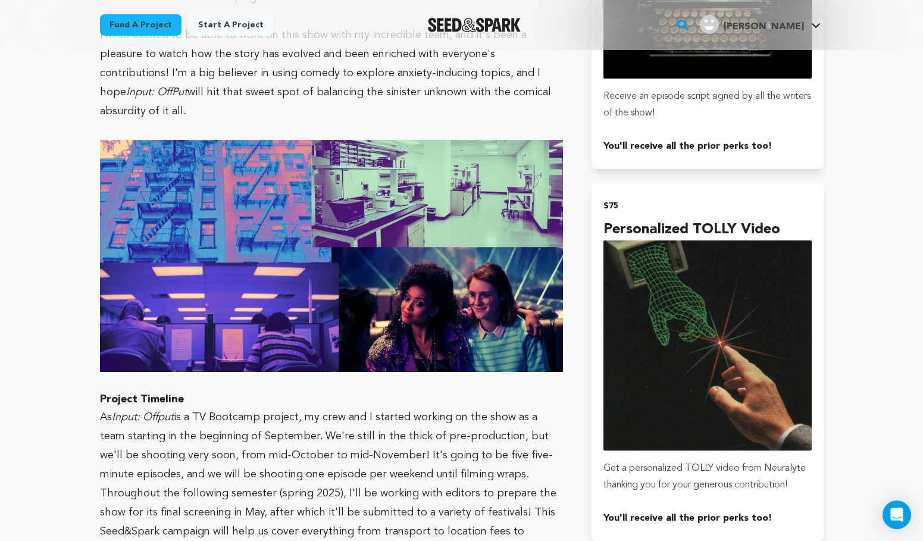
drag, startPoint x: 575, startPoint y: 225, endPoint x: 311, endPoint y: 197, distance: 266.3
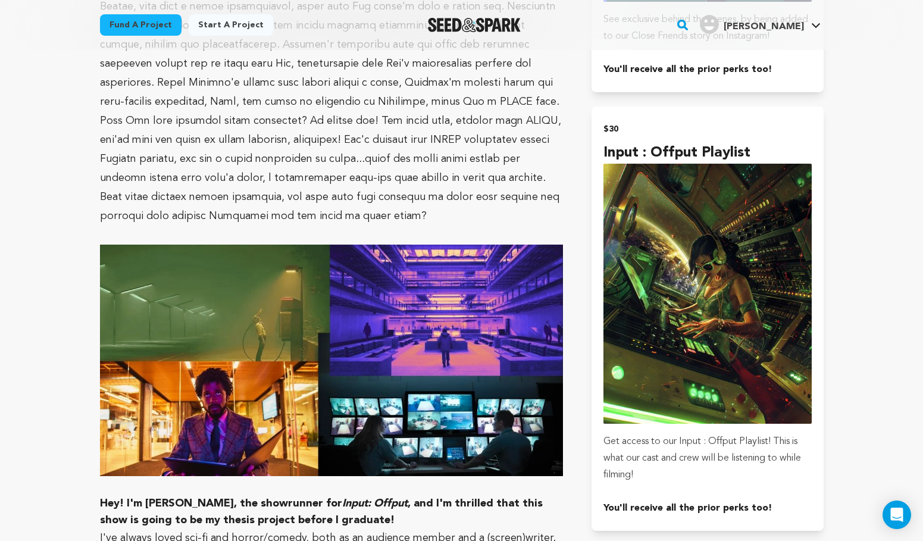
scroll to position [1908, 0]
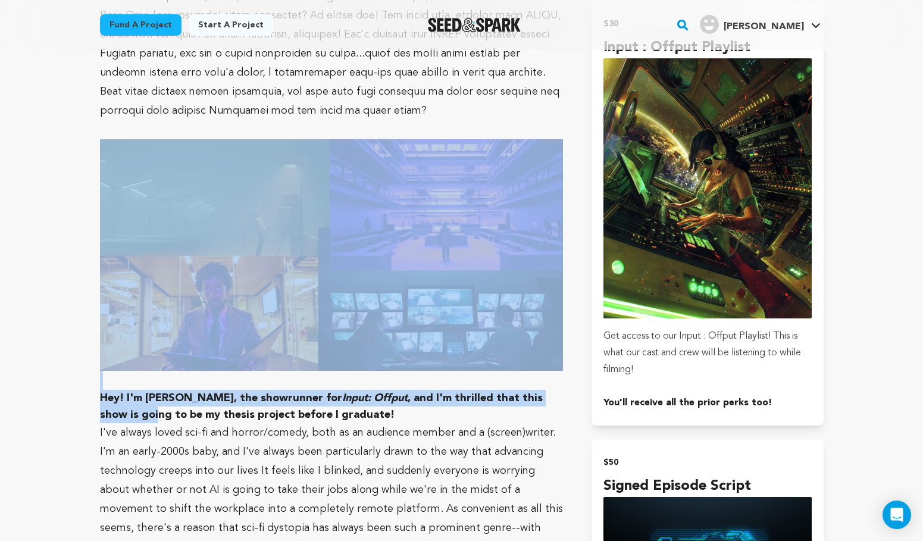
drag, startPoint x: 540, startPoint y: 362, endPoint x: 285, endPoint y: 220, distance: 291.8
click at [285, 220] on div "Is faster and easier always...better? Technology has become completely intertwi…" at bounding box center [331, 160] width 463 height 2318
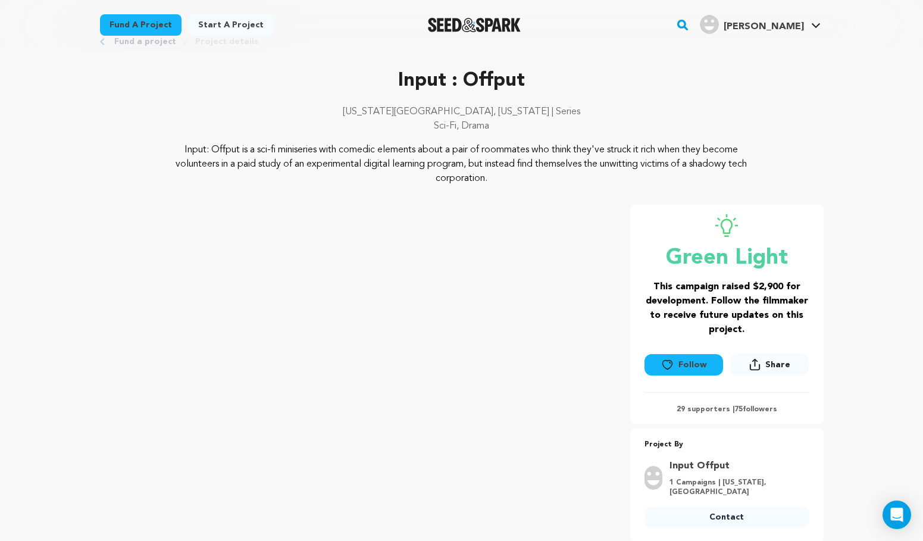
scroll to position [12, 0]
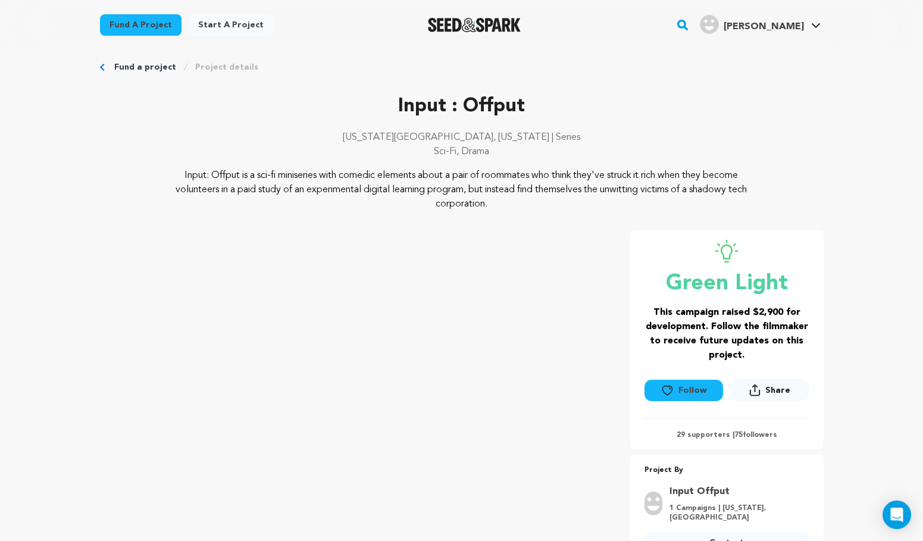
click at [424, 185] on p "Input: Offput is a sci-fi miniseries with comedic elements about a pair of room…" at bounding box center [461, 189] width 579 height 43
click at [226, 65] on link "Project details" at bounding box center [226, 67] width 63 height 12
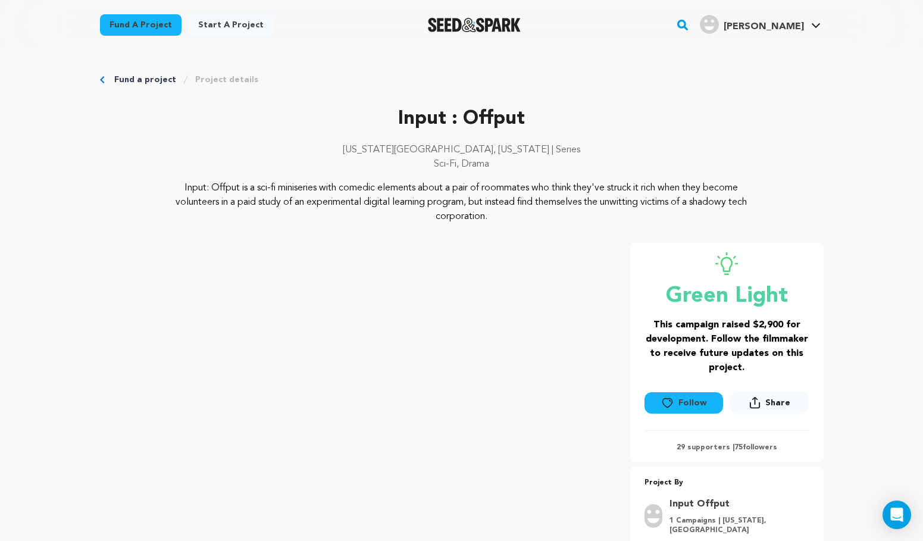
click at [216, 77] on link "Project details" at bounding box center [226, 80] width 63 height 12
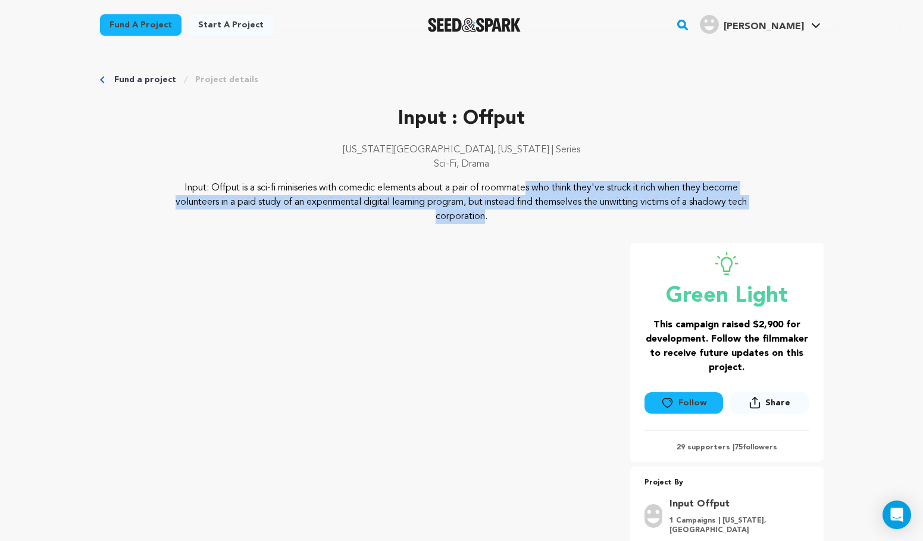
drag, startPoint x: 688, startPoint y: 202, endPoint x: 400, endPoint y: 190, distance: 288.8
click at [400, 190] on p "Input: Offput is a sci-fi miniseries with comedic elements about a pair of room…" at bounding box center [461, 202] width 579 height 43
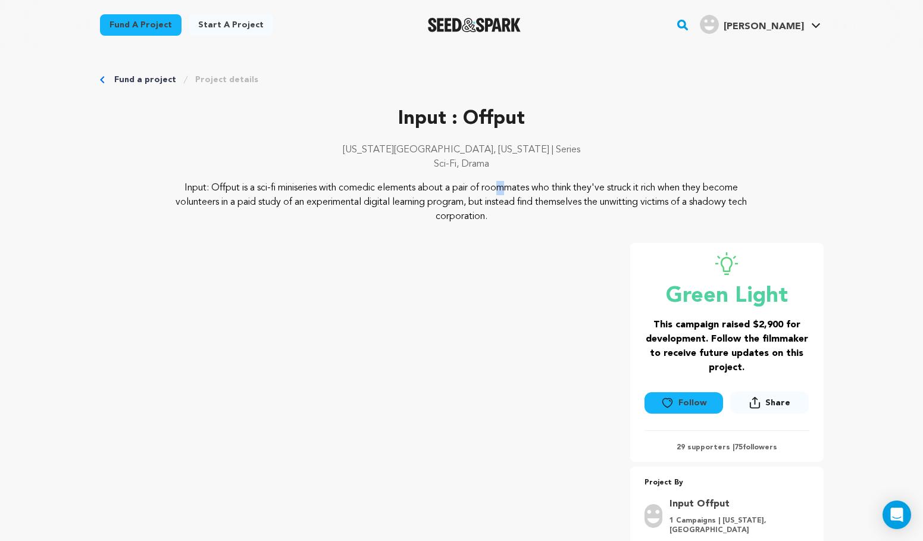
click at [373, 190] on p "Input: Offput is a sci-fi miniseries with comedic elements about a pair of room…" at bounding box center [461, 202] width 579 height 43
click at [376, 190] on p "Input: Offput is a sci-fi miniseries with comedic elements about a pair of room…" at bounding box center [461, 202] width 579 height 43
drag, startPoint x: 374, startPoint y: 190, endPoint x: 198, endPoint y: 186, distance: 175.5
click at [198, 186] on p "Input: Offput is a sci-fi miniseries with comedic elements about a pair of room…" at bounding box center [461, 202] width 579 height 43
click at [206, 186] on p "Input: Offput is a sci-fi miniseries with comedic elements about a pair of room…" at bounding box center [461, 202] width 579 height 43
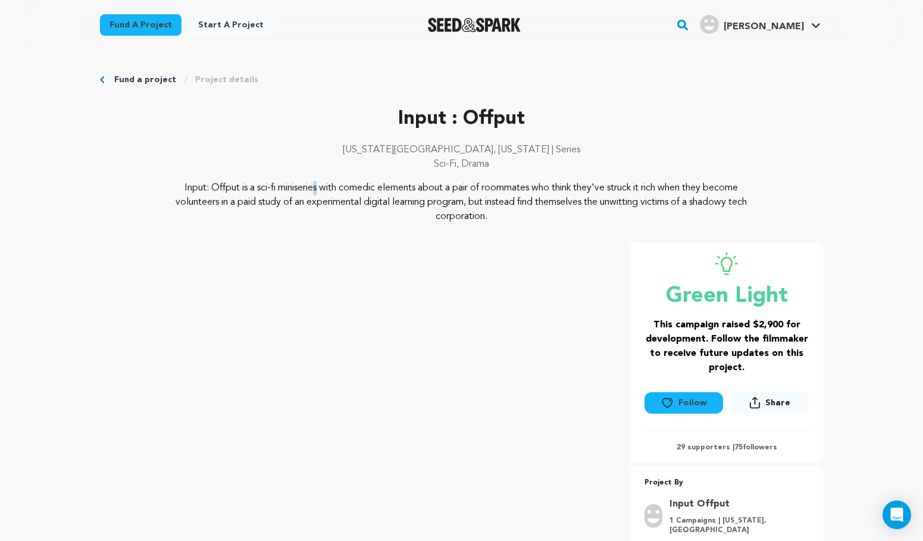
click at [202, 186] on p "Input: Offput is a sci-fi miniseries with comedic elements about a pair of room…" at bounding box center [461, 202] width 579 height 43
click at [268, 198] on p "Input: Offput is a sci-fi miniseries with comedic elements about a pair of room…" at bounding box center [461, 202] width 579 height 43
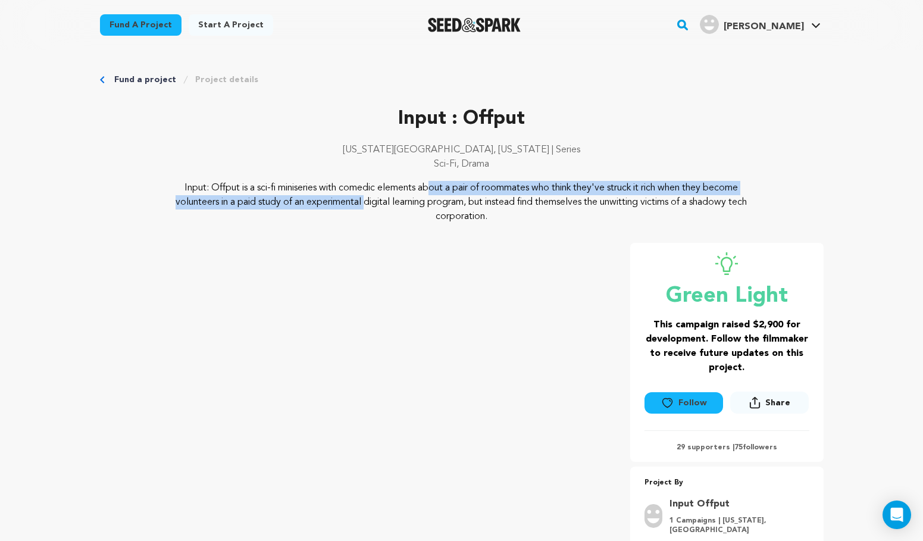
drag, startPoint x: 249, startPoint y: 193, endPoint x: 299, endPoint y: 193, distance: 50.6
click at [299, 192] on p "Input: Offput is a sci-fi miniseries with comedic elements about a pair of room…" at bounding box center [461, 202] width 579 height 43
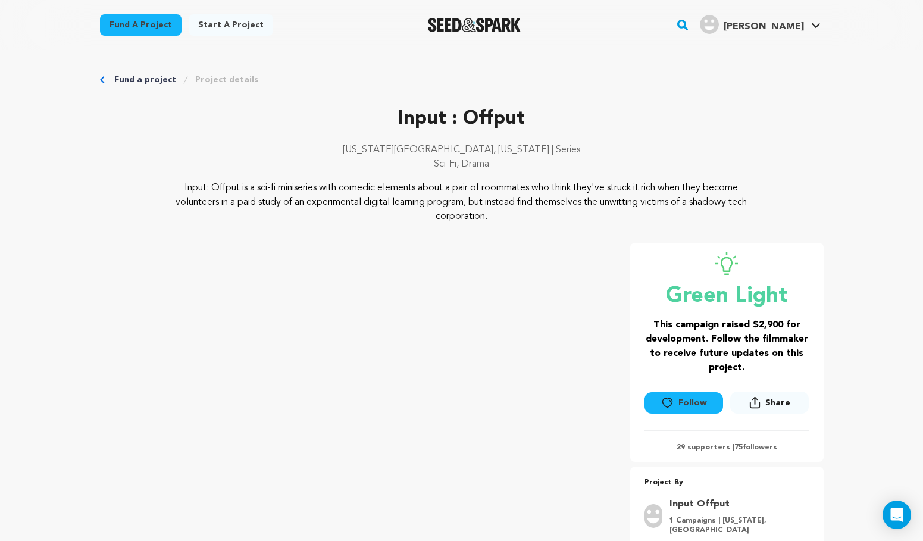
click at [299, 193] on p "Input: Offput is a sci-fi miniseries with comedic elements about a pair of room…" at bounding box center [461, 202] width 579 height 43
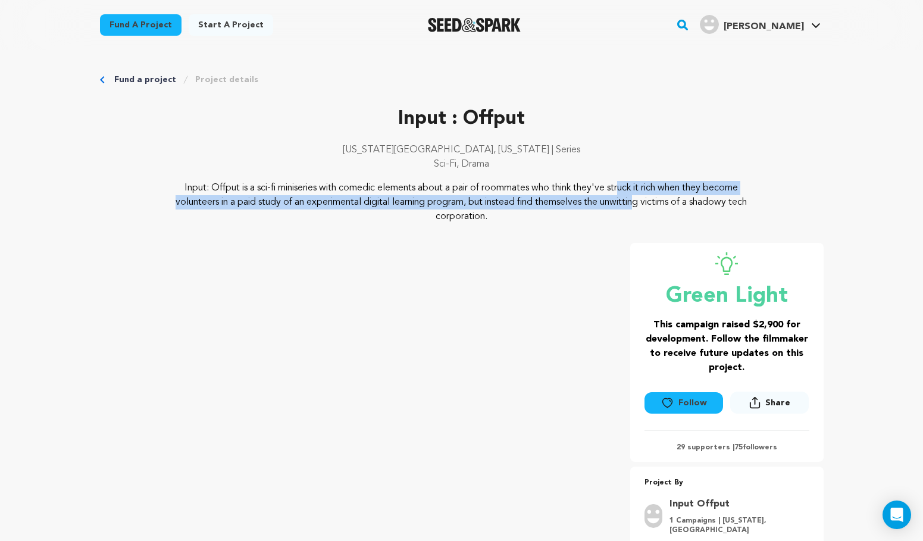
drag, startPoint x: 490, startPoint y: 190, endPoint x: 527, endPoint y: 200, distance: 38.2
click at [528, 200] on p "Input: Offput is a sci-fi miniseries with comedic elements about a pair of room…" at bounding box center [461, 202] width 579 height 43
click at [527, 200] on p "Input: Offput is a sci-fi miniseries with comedic elements about a pair of room…" at bounding box center [461, 202] width 579 height 43
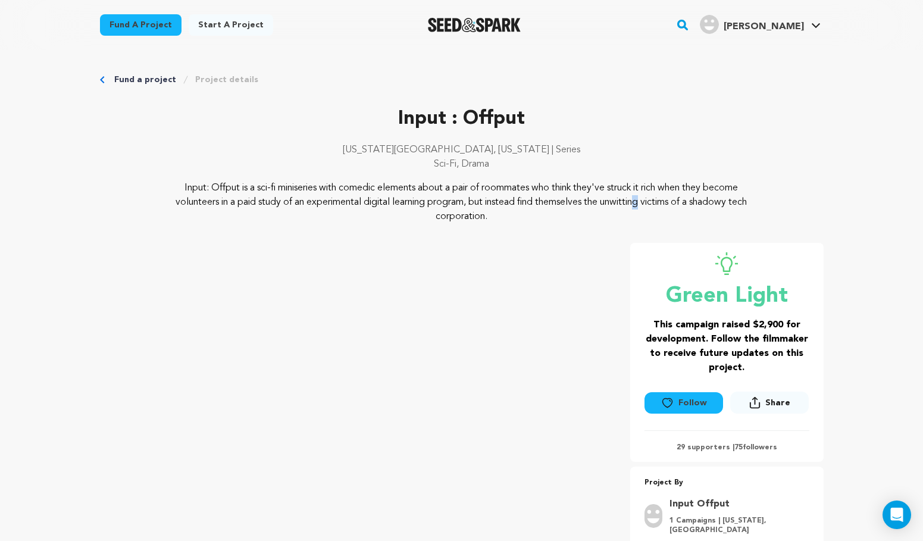
click at [527, 200] on p "Input: Offput is a sci-fi miniseries with comedic elements about a pair of room…" at bounding box center [461, 202] width 579 height 43
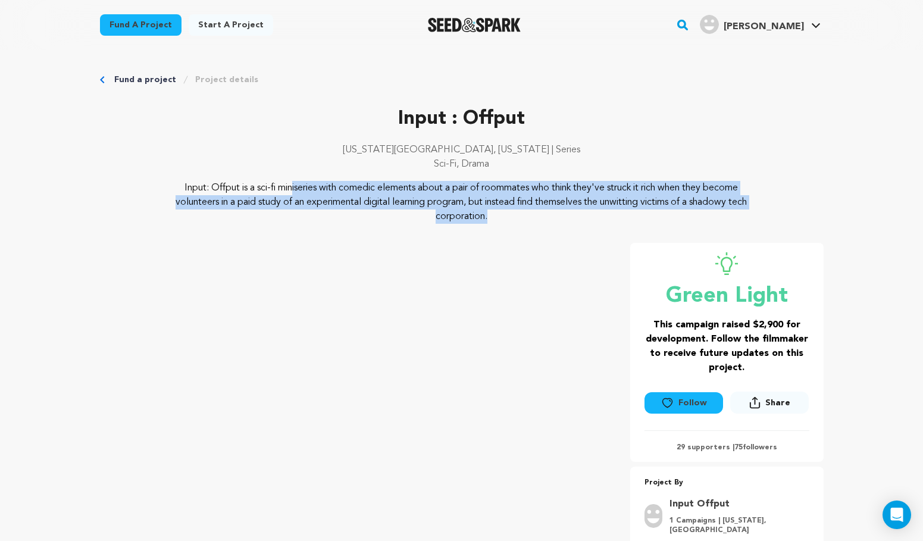
click at [527, 200] on p "Input: Offput is a sci-fi miniseries with comedic elements about a pair of room…" at bounding box center [461, 202] width 579 height 43
click at [527, 201] on p "Input: Offput is a sci-fi miniseries with comedic elements about a pair of room…" at bounding box center [461, 202] width 579 height 43
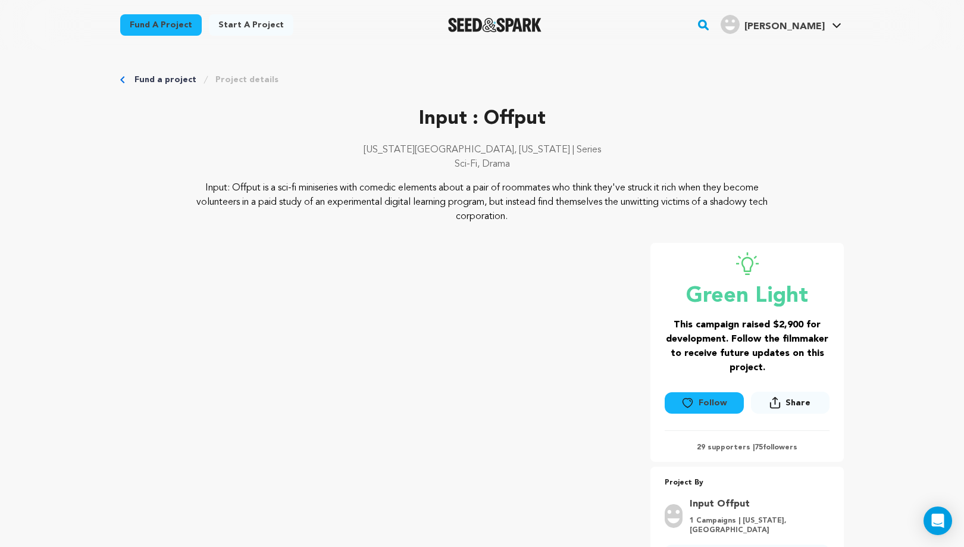
click at [648, 43] on div "Fund a project Start a project Search" at bounding box center [481, 25] width 761 height 50
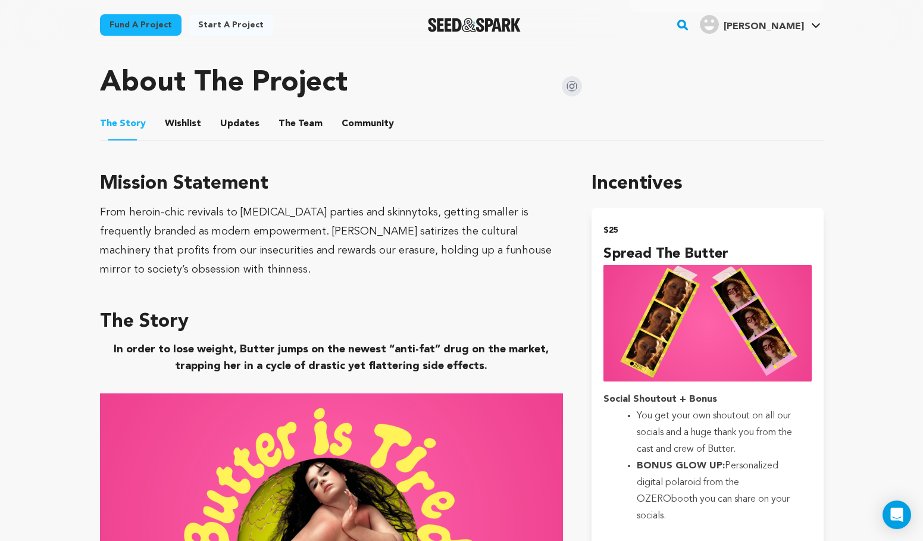
scroll to position [576, 0]
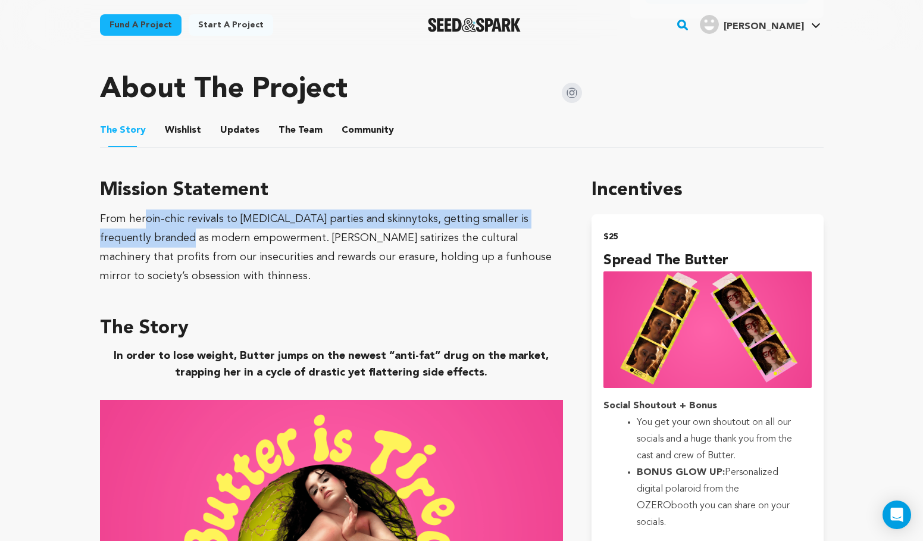
drag, startPoint x: 143, startPoint y: 217, endPoint x: 187, endPoint y: 241, distance: 50.0
click at [186, 240] on div "From heroin-chic revivals to [MEDICAL_DATA] parties and skinnytoks, getting sma…" at bounding box center [331, 247] width 463 height 76
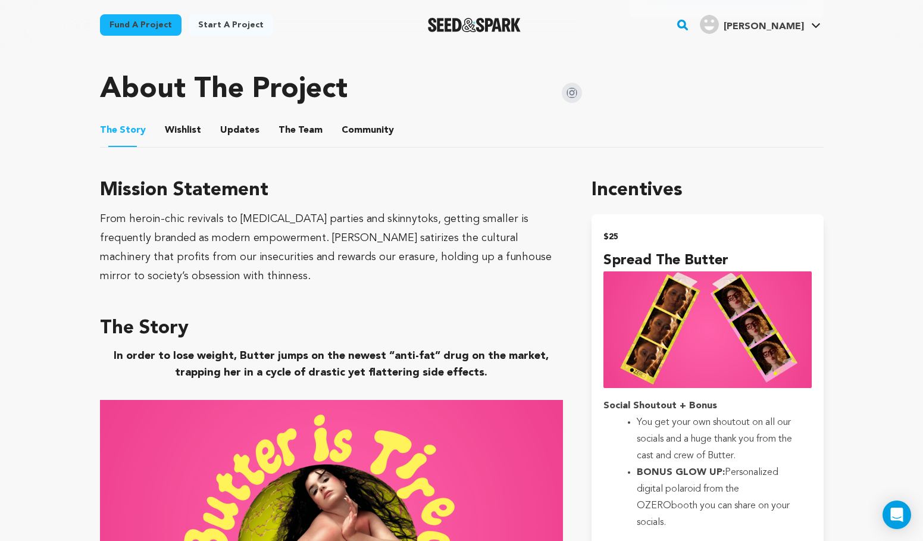
click at [187, 241] on div "From heroin-chic revivals to [MEDICAL_DATA] parties and skinnytoks, getting sma…" at bounding box center [331, 247] width 463 height 76
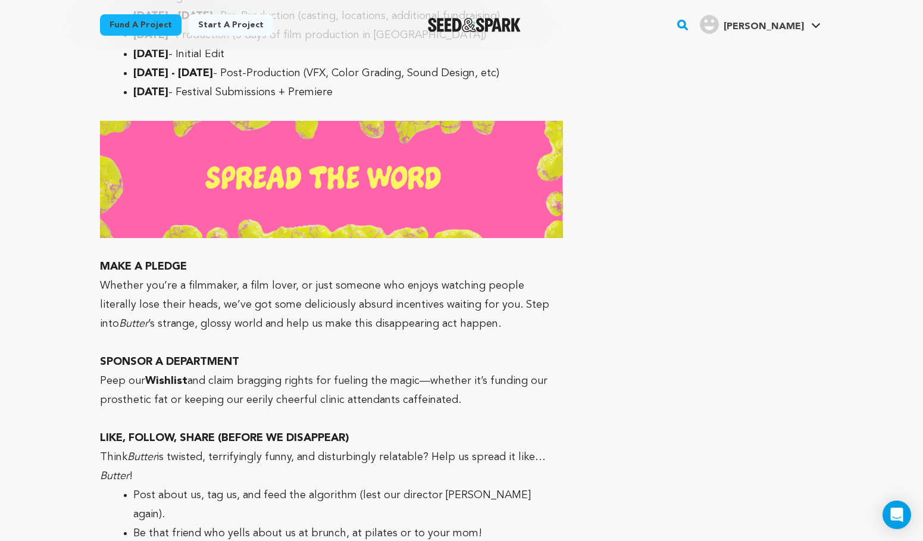
scroll to position [5060, 0]
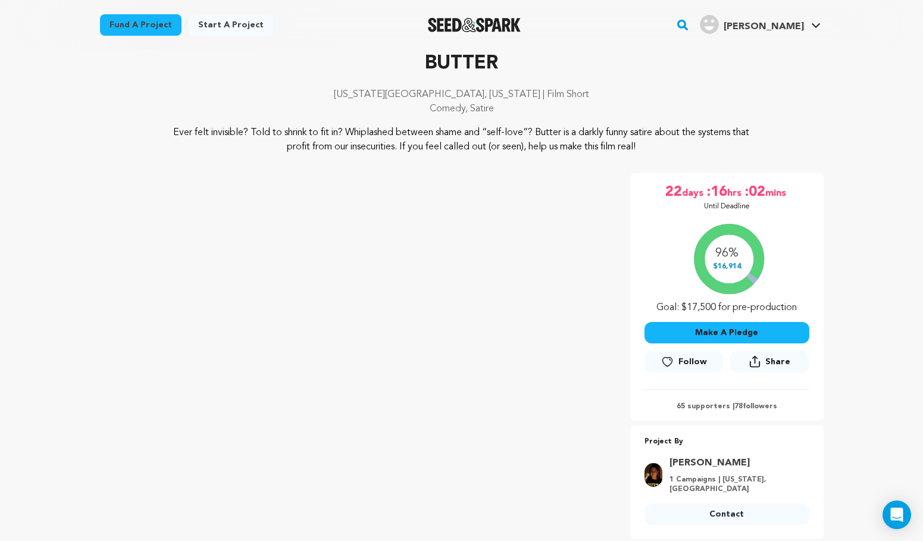
scroll to position [56, 0]
